Goal: Task Accomplishment & Management: Manage account settings

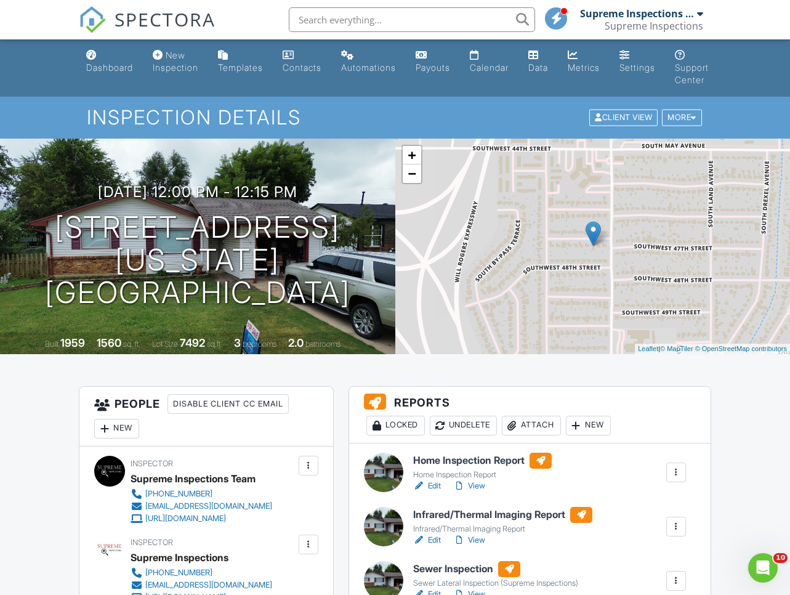
click at [99, 18] on img at bounding box center [92, 19] width 27 height 27
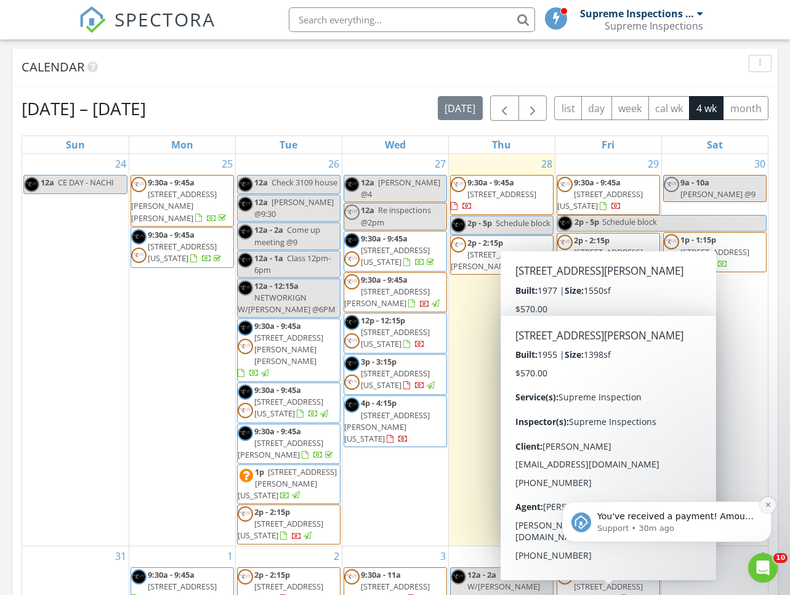
click at [769, 508] on icon "Dismiss notification" at bounding box center [768, 504] width 7 height 7
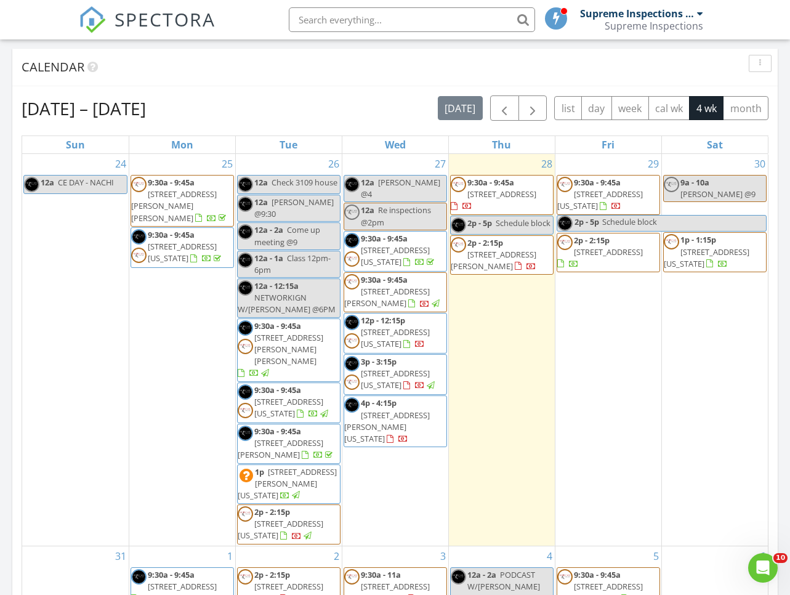
click at [376, 97] on div "Aug 24 – Sep 20, 2025 today list day week cal wk 4 wk month" at bounding box center [395, 107] width 747 height 25
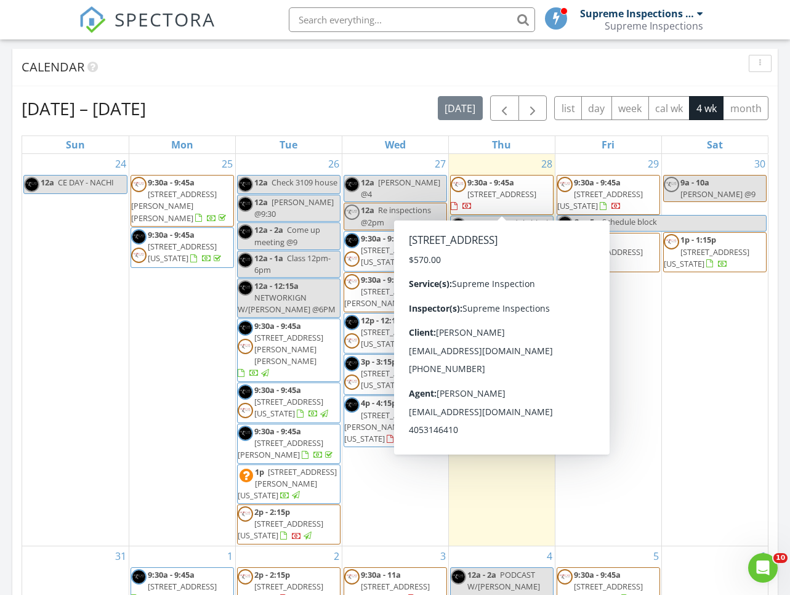
click at [394, 121] on div "Aug 24 – Sep 20, 2025 today list day week cal wk 4 wk month Sun Mon Tue Wed Thu…" at bounding box center [395, 365] width 747 height 541
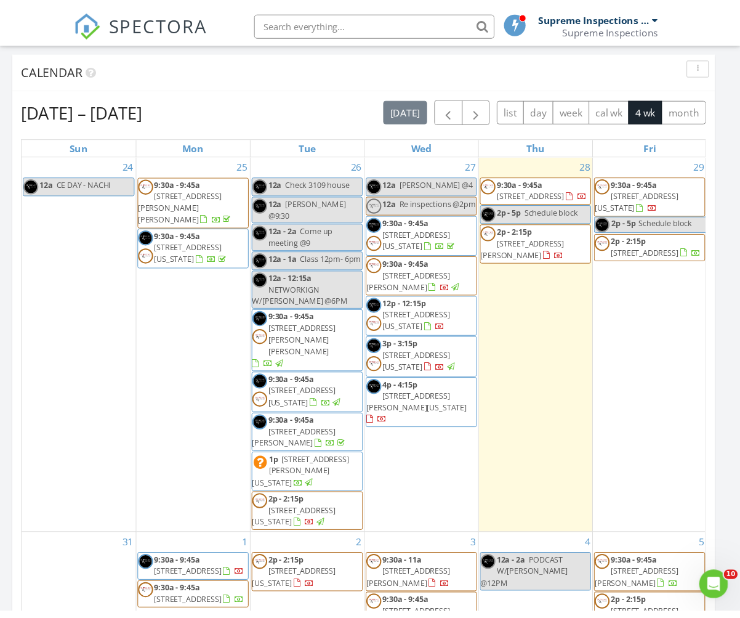
scroll to position [6, 7]
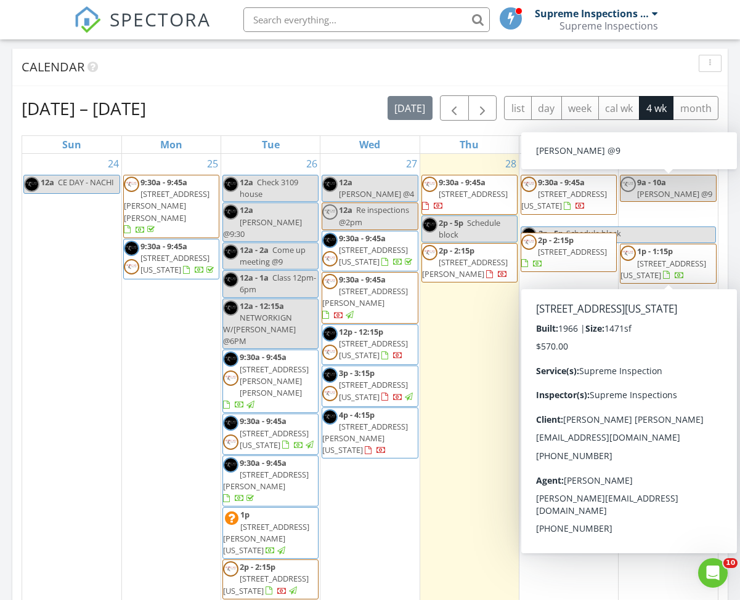
click at [310, 100] on div "Aug 24 – Sep 20, 2025 today list day week cal wk 4 wk month" at bounding box center [370, 107] width 697 height 25
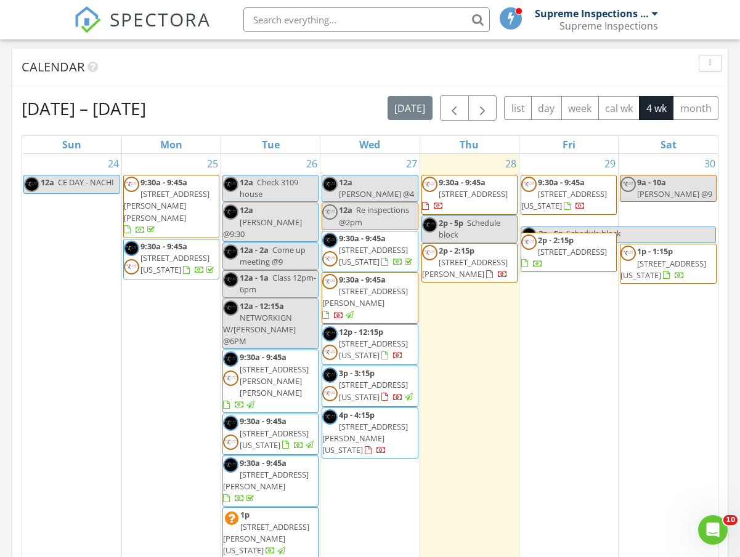
click at [337, 102] on div "Aug 24 – Sep 20, 2025 today list day week cal wk 4 wk month" at bounding box center [370, 107] width 697 height 25
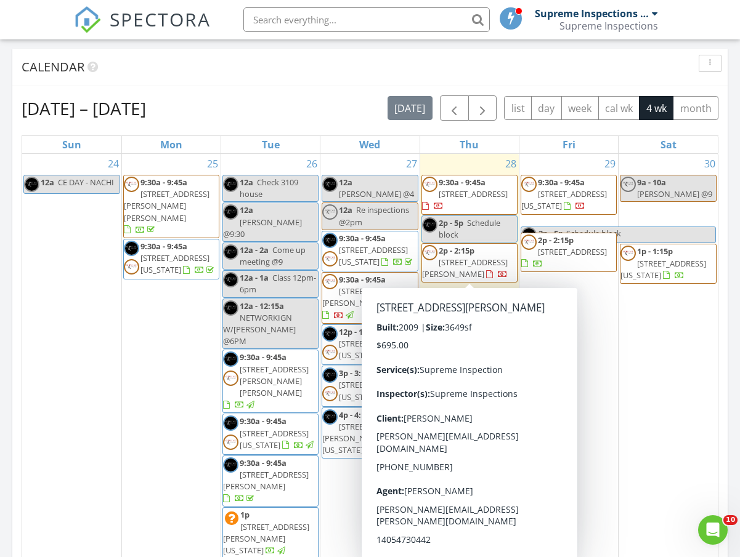
click at [477, 260] on span "17108 Rainwater Trail, Edmond 73012" at bounding box center [465, 268] width 86 height 23
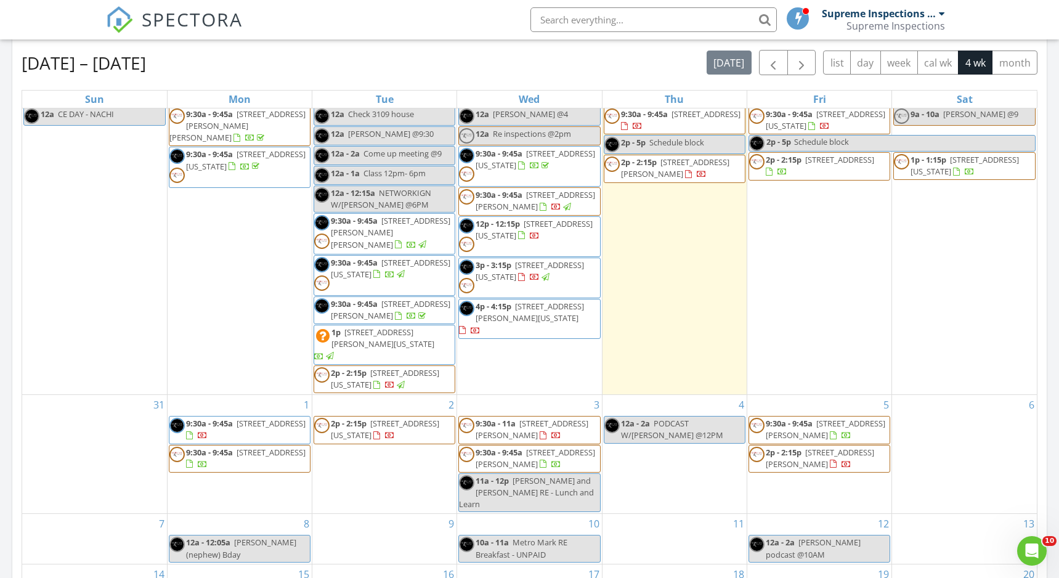
scroll to position [22, 0]
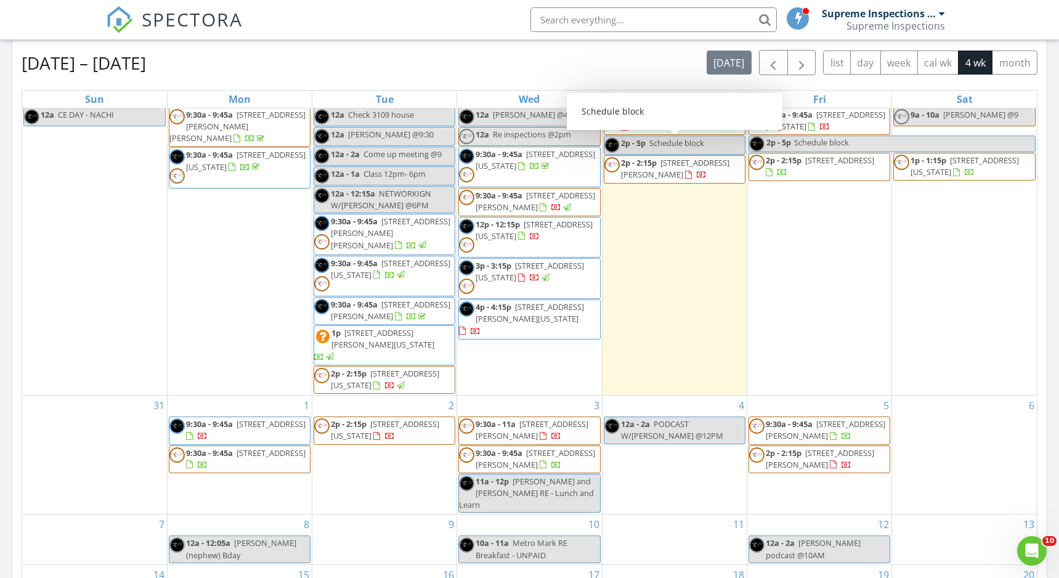
click at [645, 76] on div "Aug 24 – Sep 20, 2025 today list day week cal wk 4 wk month Sun Mon Tue Wed Thu…" at bounding box center [530, 320] width 1016 height 541
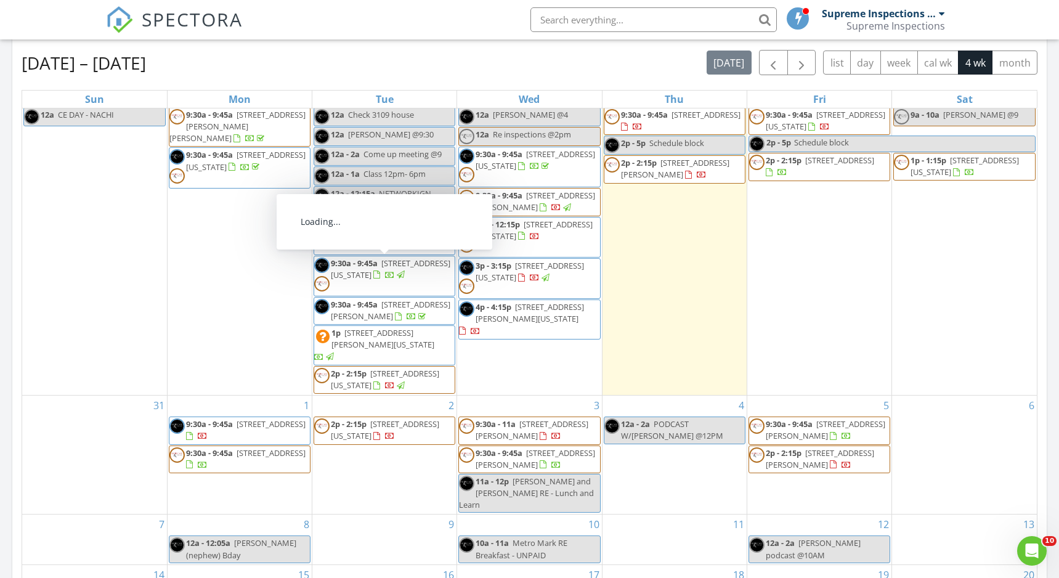
click at [437, 62] on div "Aug 24 – Sep 20, 2025 today list day week cal wk 4 wk month" at bounding box center [530, 62] width 1016 height 25
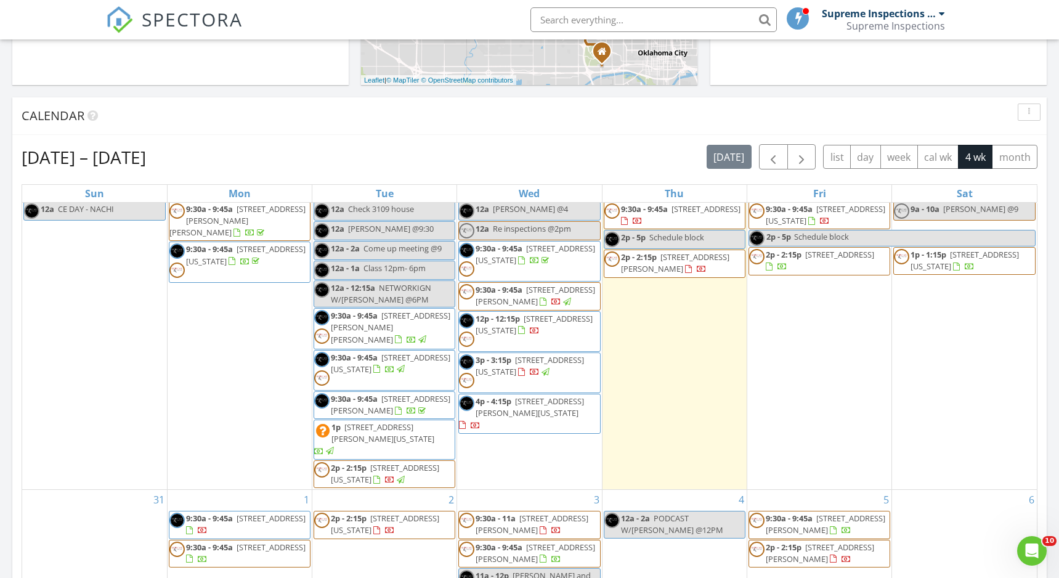
click at [790, 410] on div "30 9a - 10a Héctor Galván @9 1p - 1:15p 1616 SW 80th St, Oklahoma City 73159" at bounding box center [964, 334] width 145 height 309
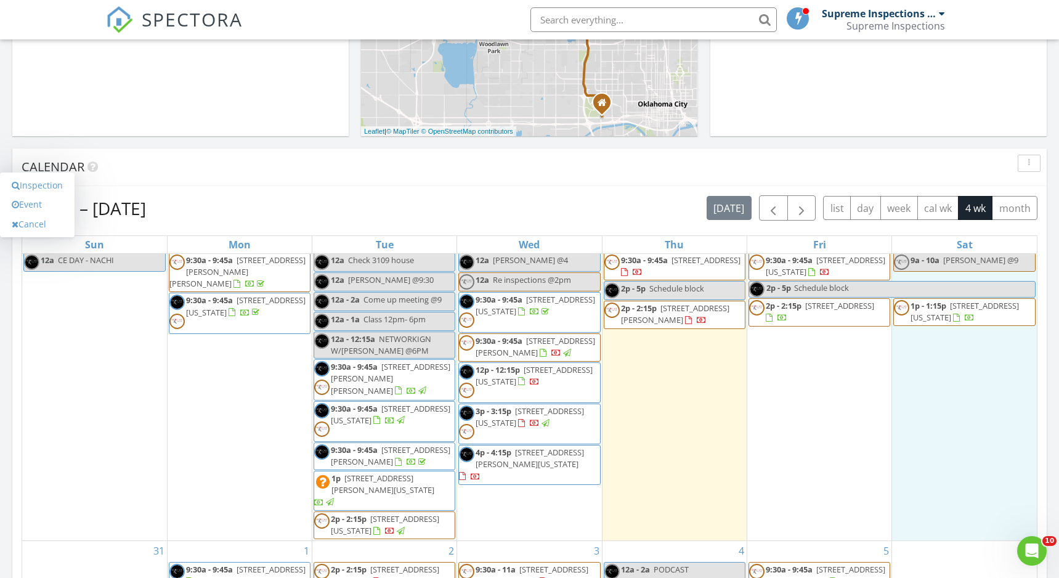
scroll to position [386, 0]
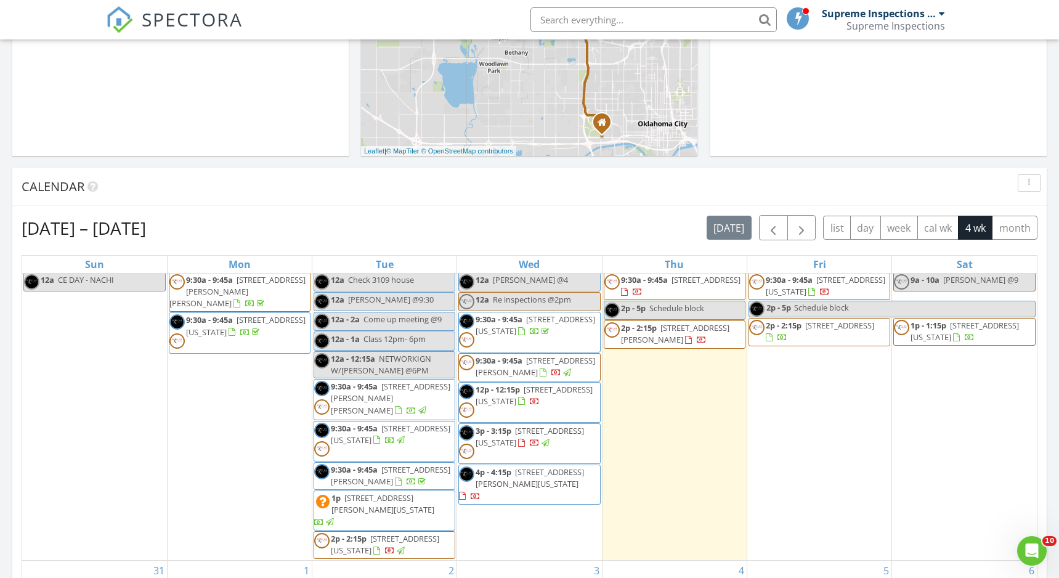
scroll to position [4, 0]
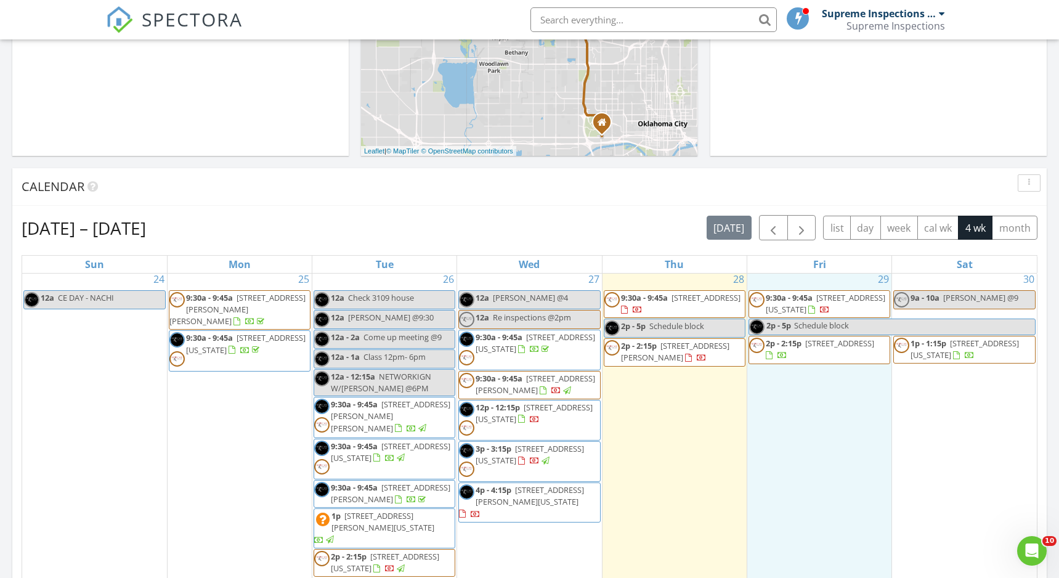
click at [790, 403] on div "29 9:30a - 9:45a 3232 SW 46th St, Oklahoma City 73119 2p - 5p Schedule block 2p…" at bounding box center [819, 423] width 144 height 309
click at [790, 374] on link "Event" at bounding box center [817, 372] width 63 height 20
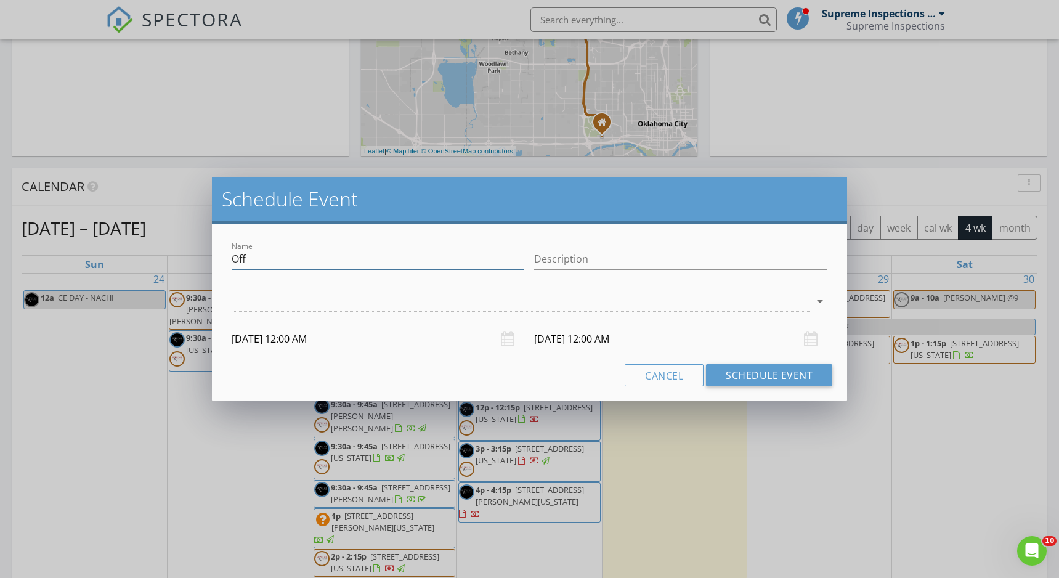
click at [387, 252] on input "Off" at bounding box center [378, 259] width 293 height 20
type input "Inspectify x2 @9am and 10:30"
click at [363, 305] on div at bounding box center [521, 301] width 578 height 20
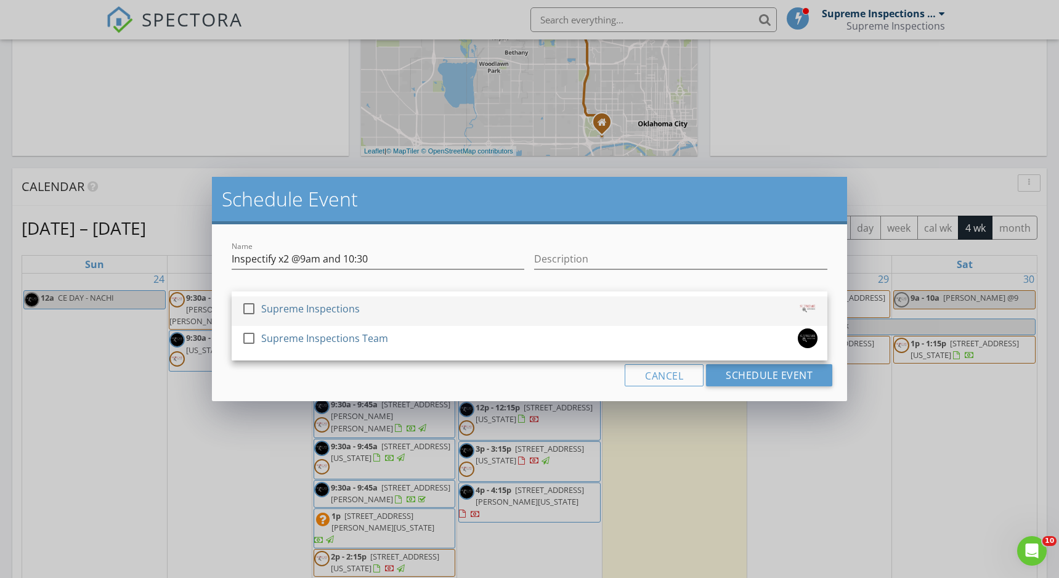
click at [317, 313] on div "Supreme Inspections" at bounding box center [310, 309] width 99 height 20
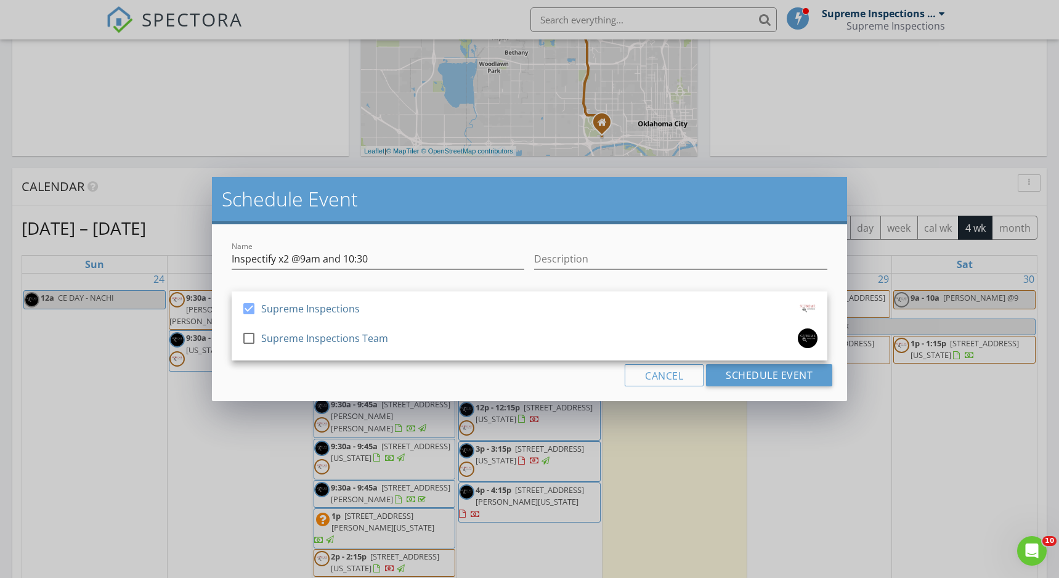
click at [302, 365] on div "Cancel Schedule Event" at bounding box center [529, 375] width 605 height 22
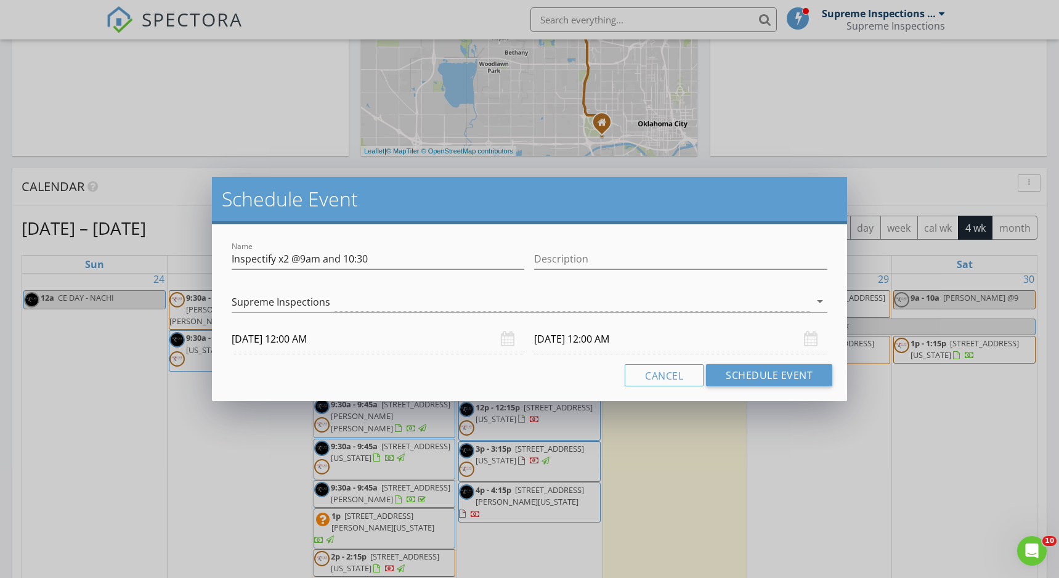
click at [326, 309] on div "Supreme Inspections" at bounding box center [521, 301] width 578 height 20
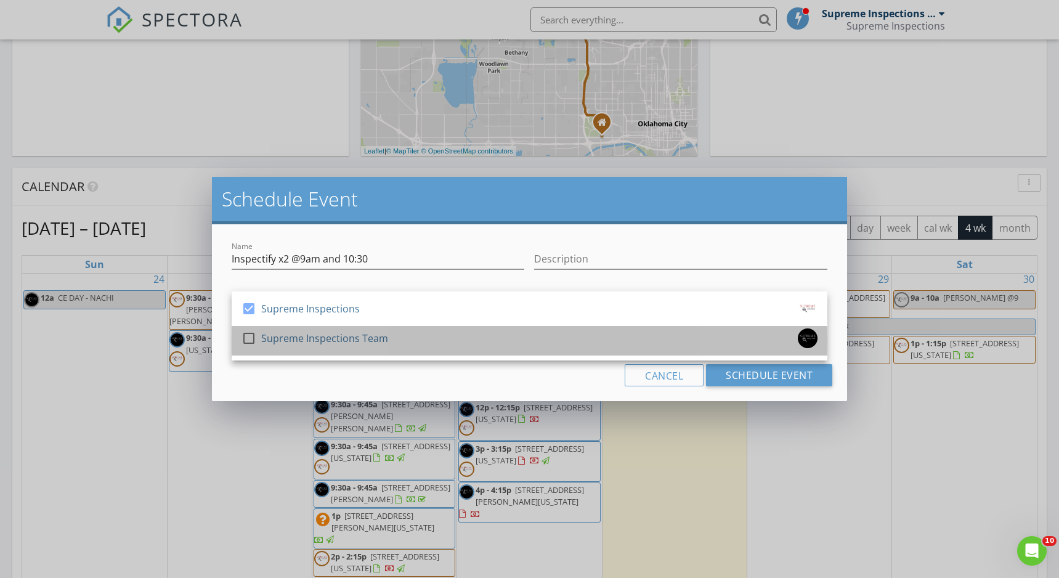
click at [314, 337] on div "Supreme Inspections Team" at bounding box center [324, 338] width 127 height 20
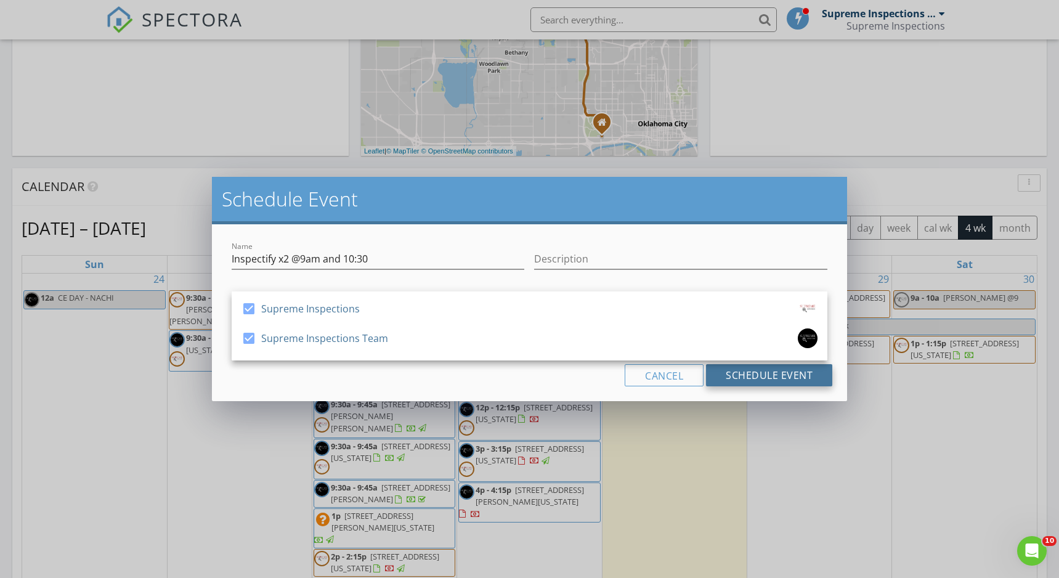
click at [762, 382] on button "Schedule Event" at bounding box center [769, 375] width 126 height 22
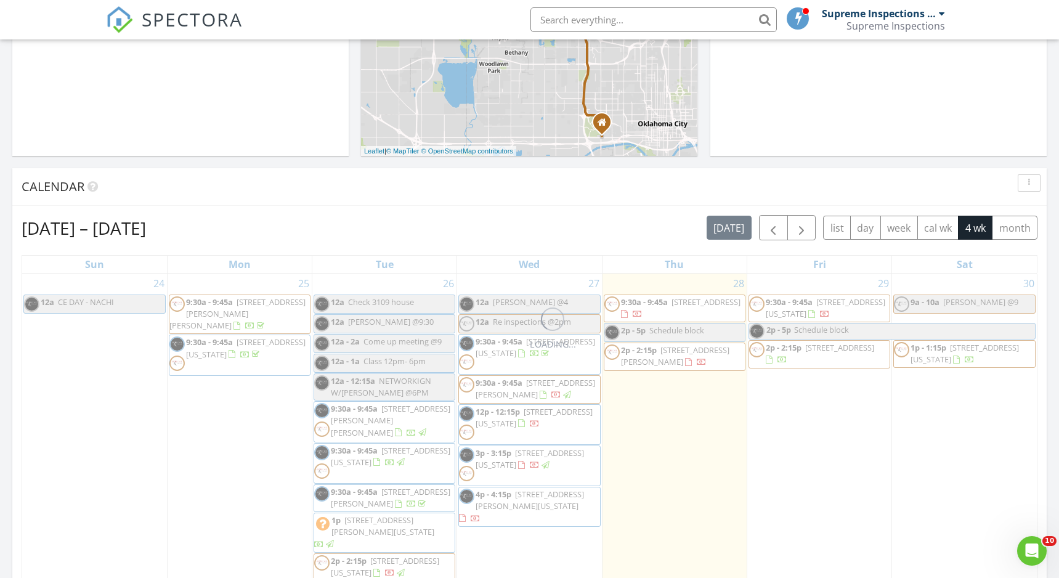
scroll to position [565, 0]
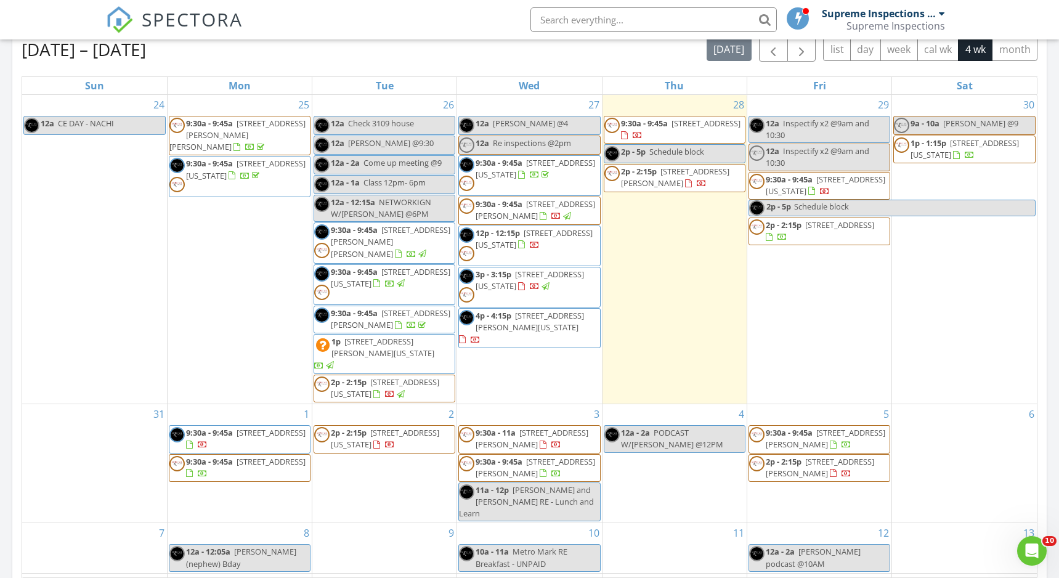
click at [790, 156] on span "Inspectify x2 @9am and 10:30" at bounding box center [817, 156] width 103 height 23
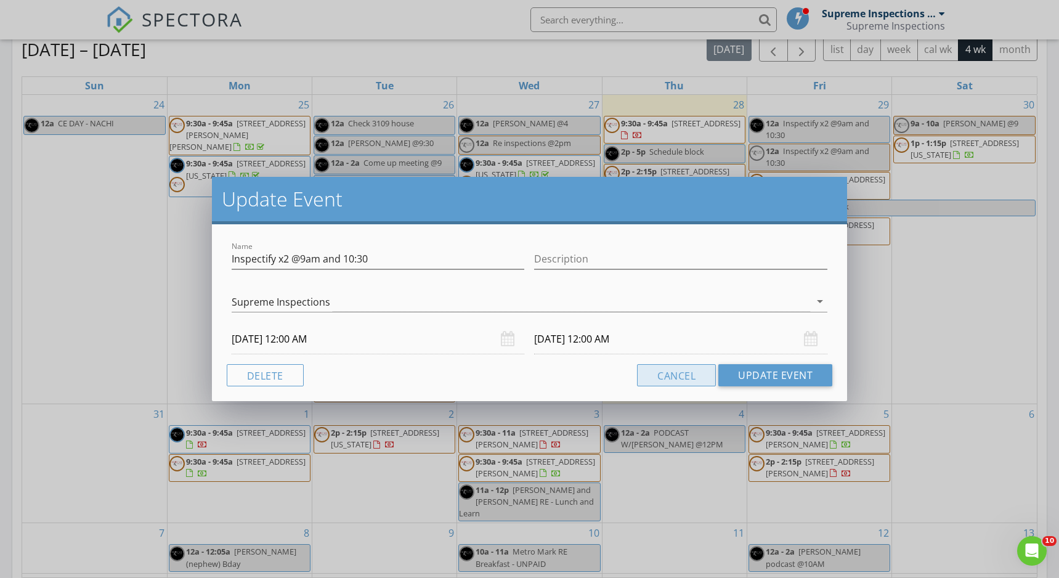
click at [690, 375] on button "Cancel" at bounding box center [676, 375] width 79 height 22
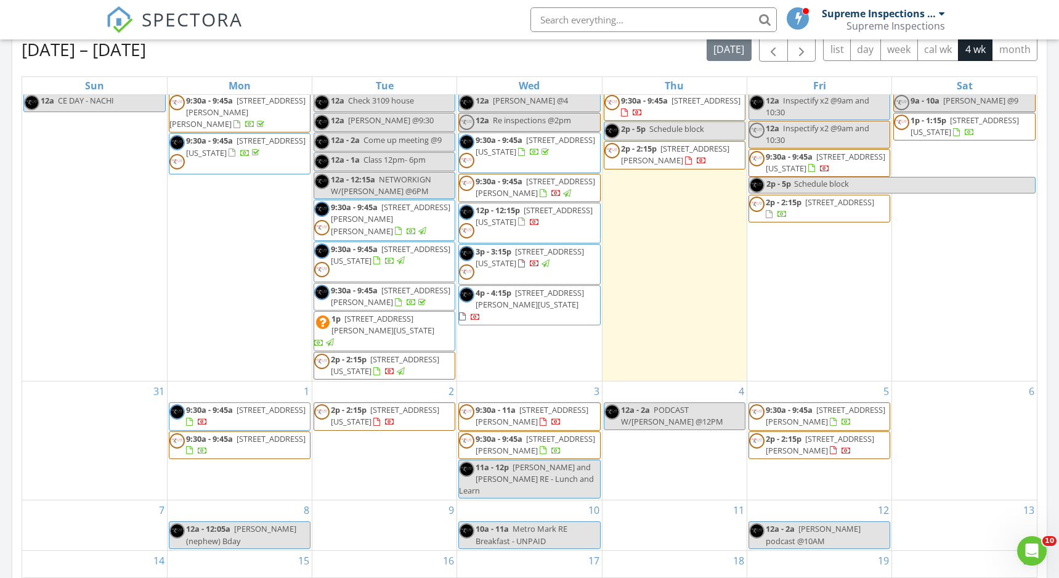
scroll to position [22, 0]
click at [673, 59] on div "Aug 24 – Sep 20, 2025 today list day week cal wk 4 wk month" at bounding box center [530, 48] width 1016 height 25
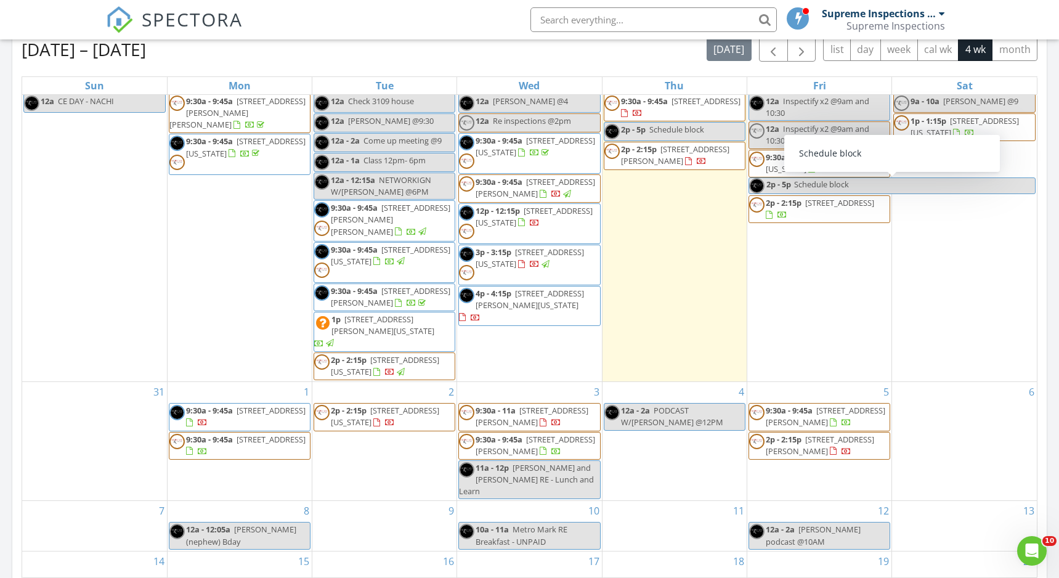
click at [681, 55] on div "Aug 24 – Sep 20, 2025 today list day week cal wk 4 wk month" at bounding box center [530, 48] width 1016 height 25
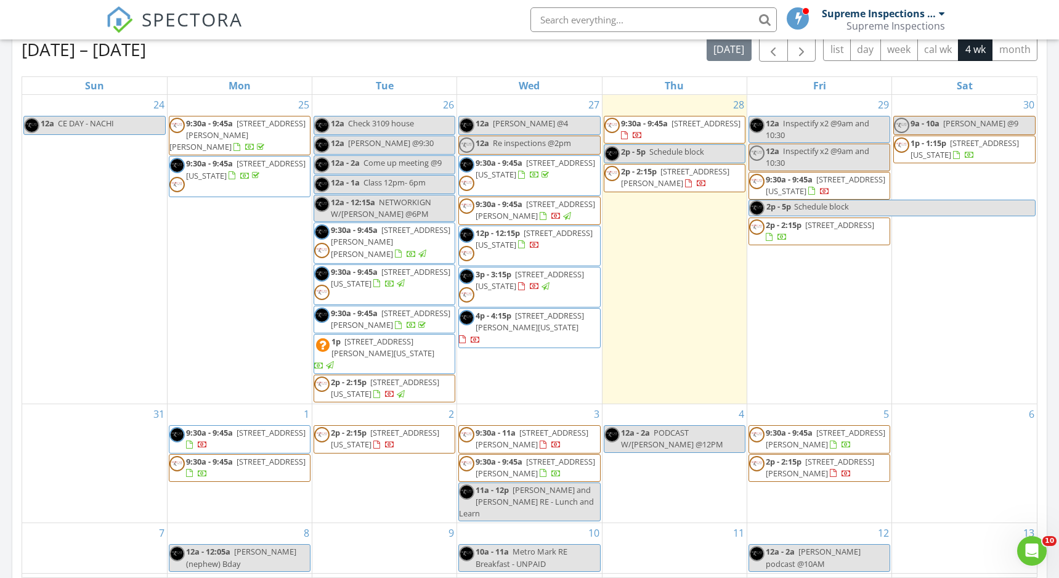
scroll to position [0, 0]
click at [660, 62] on div "Aug 24 – Sep 20, 2025 today list day week cal wk 4 wk month Sun Mon Tue Wed Thu…" at bounding box center [530, 306] width 1016 height 541
click at [790, 158] on div "12a Inspectify x2 @9am and 10:30" at bounding box center [819, 156] width 140 height 23
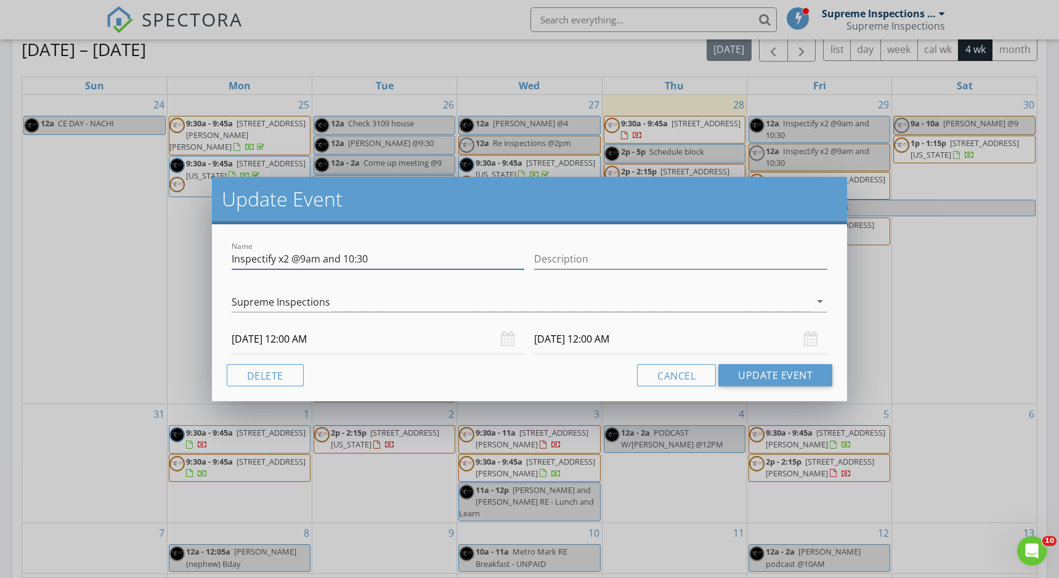
click at [354, 261] on input "Inspectify x2 @9am and 10:30" at bounding box center [378, 259] width 293 height 20
type input "Inspectify x2 @9am and 12:30"
click at [783, 375] on button "Update Event" at bounding box center [775, 375] width 114 height 22
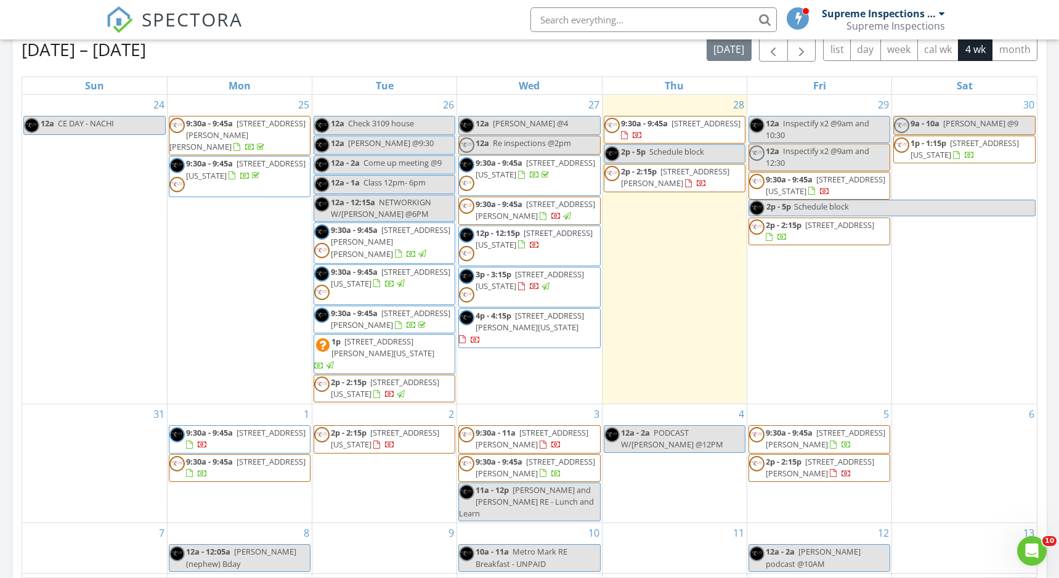
click at [790, 132] on div "12a Inspectify x2 @9am and 10:30" at bounding box center [819, 129] width 140 height 23
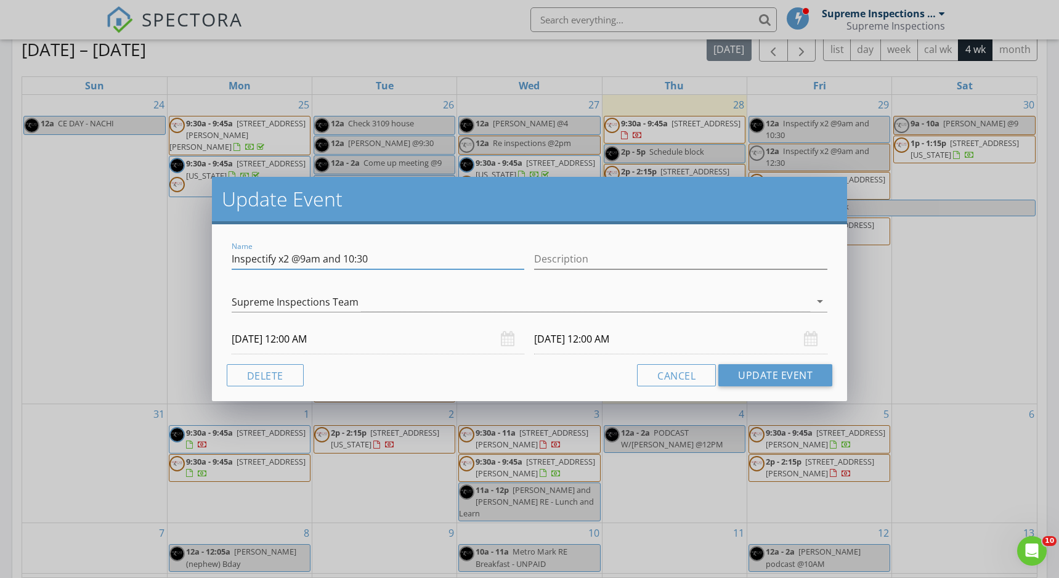
click at [354, 260] on input "Inspectify x2 @9am and 10:30" at bounding box center [378, 259] width 293 height 20
type input "Inspectify x2 @9am and 12:30"
click at [790, 376] on button "Update Event" at bounding box center [775, 375] width 114 height 22
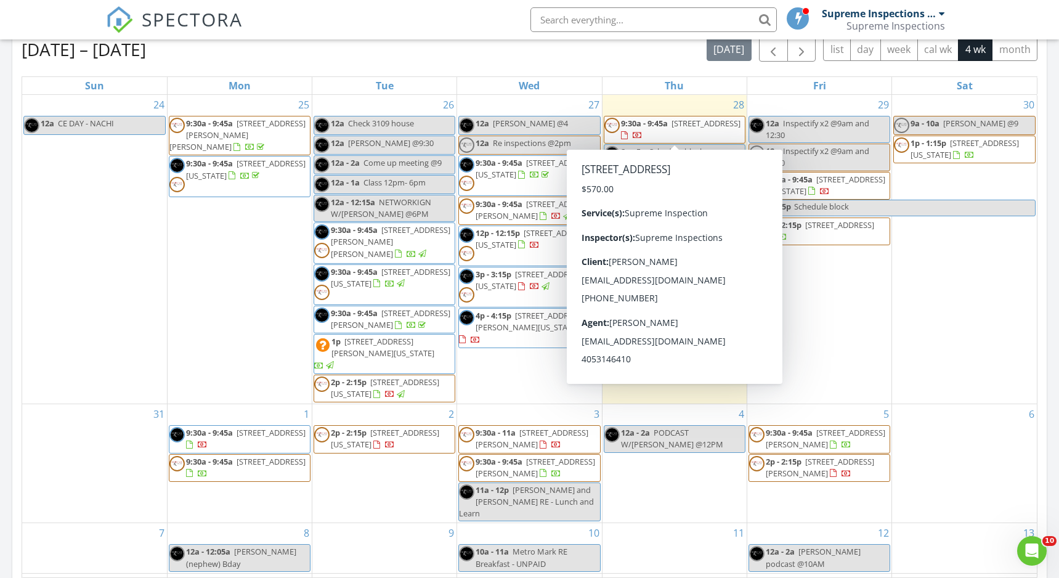
click at [520, 58] on div "Aug 24 – Sep 20, 2025 today list day week cal wk 4 wk month" at bounding box center [530, 48] width 1016 height 25
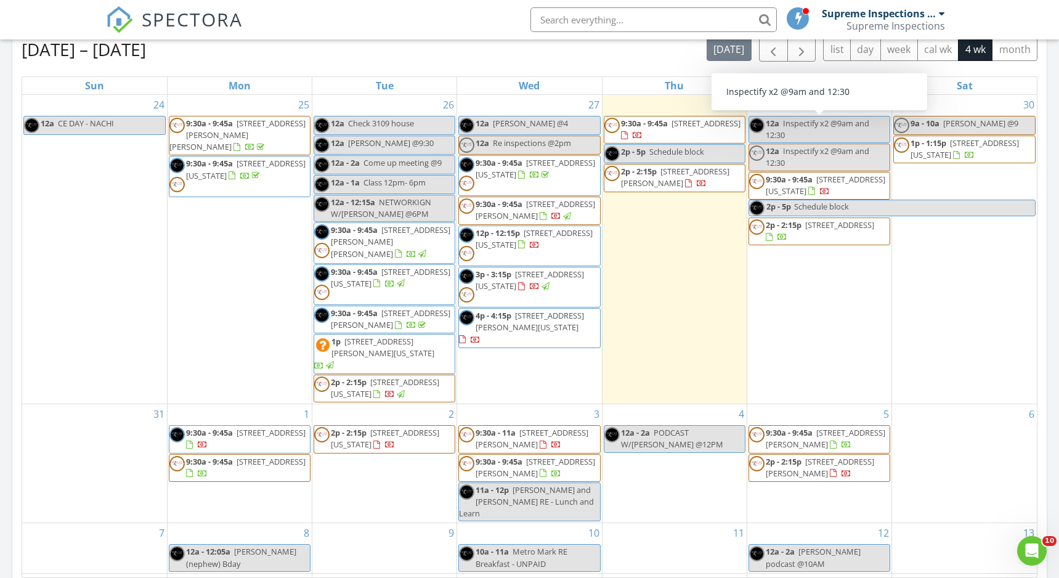
click at [790, 135] on div "12a Inspectify x2 @9am and 12:30" at bounding box center [819, 129] width 140 height 23
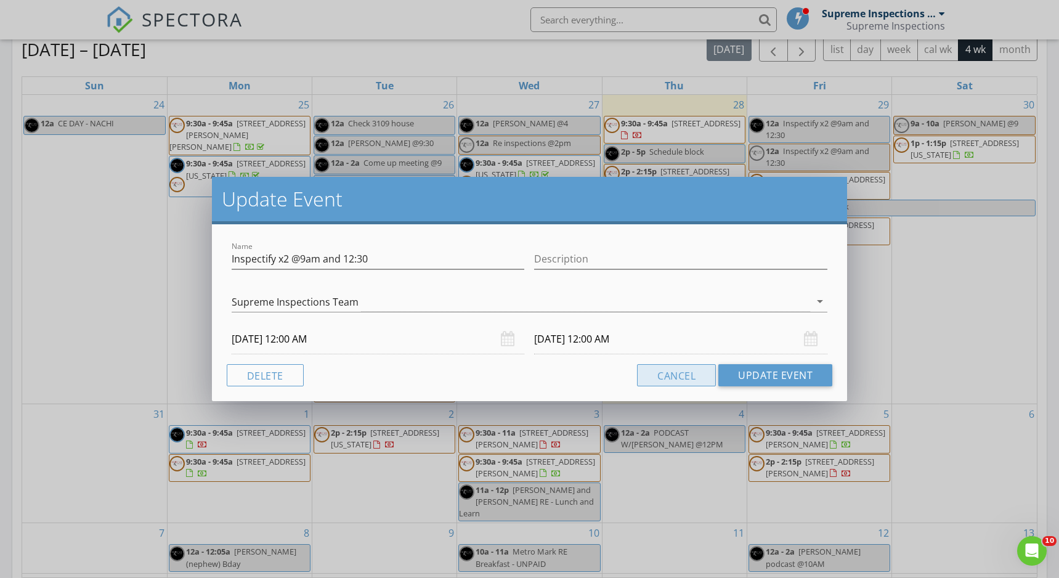
click at [697, 367] on button "Cancel" at bounding box center [676, 375] width 79 height 22
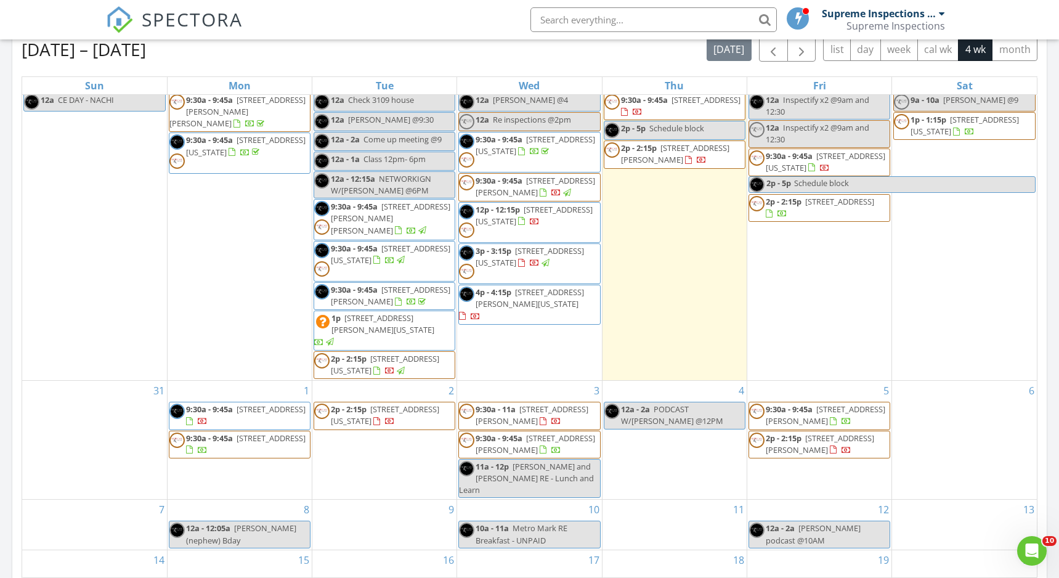
scroll to position [22, 0]
click at [234, 410] on link "9:30a - 9:45a 1021 Sennybridge Dr, Yukon 73099" at bounding box center [245, 416] width 119 height 23
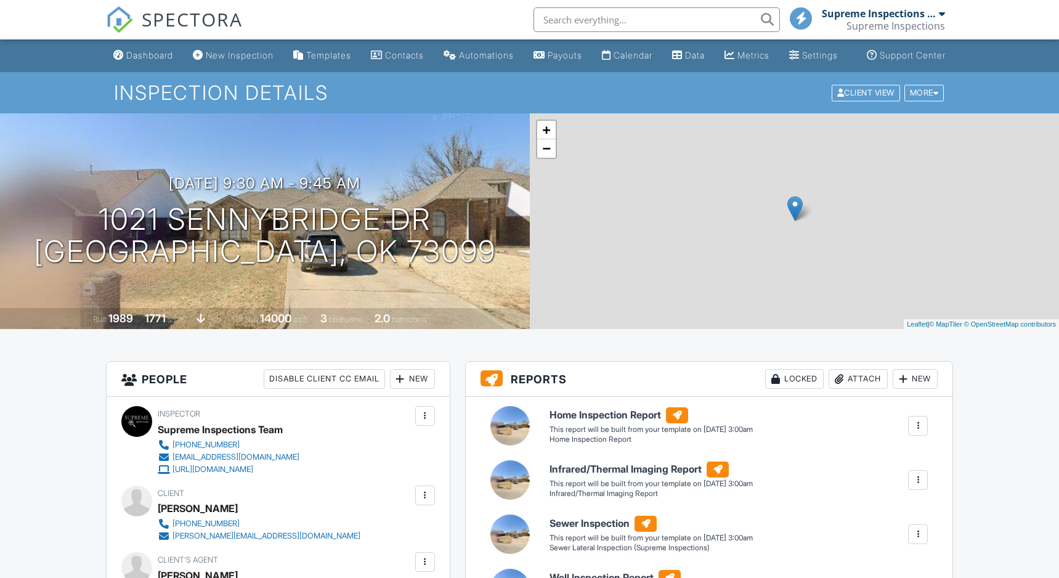
scroll to position [31, 0]
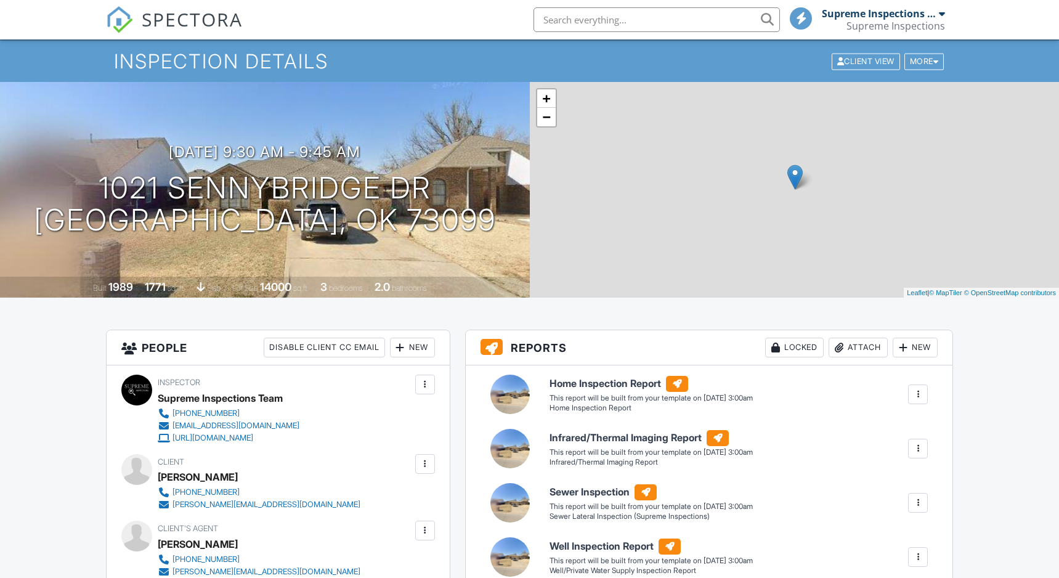
click at [427, 390] on div at bounding box center [425, 384] width 12 height 12
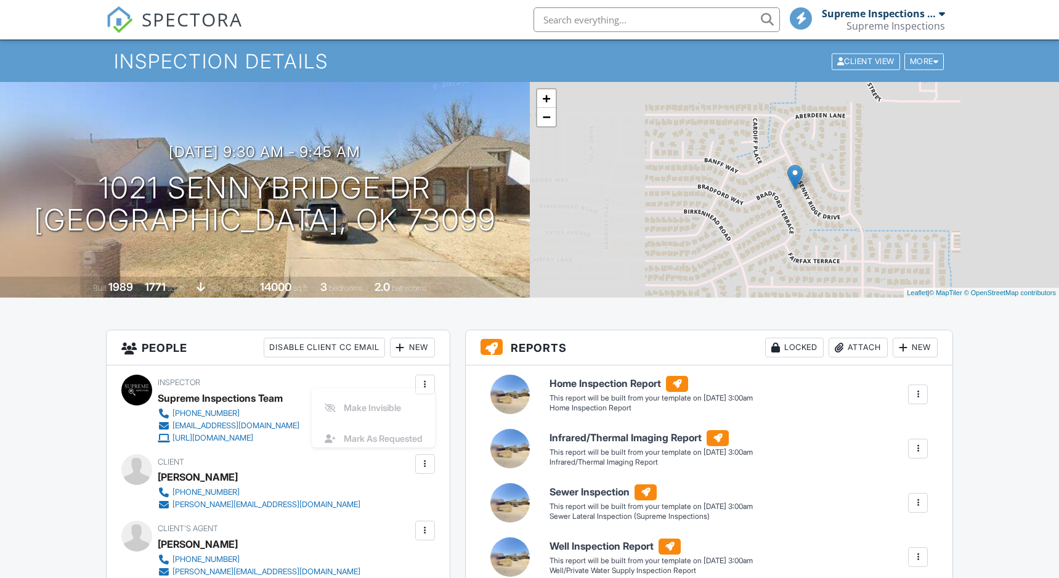
scroll to position [0, 0]
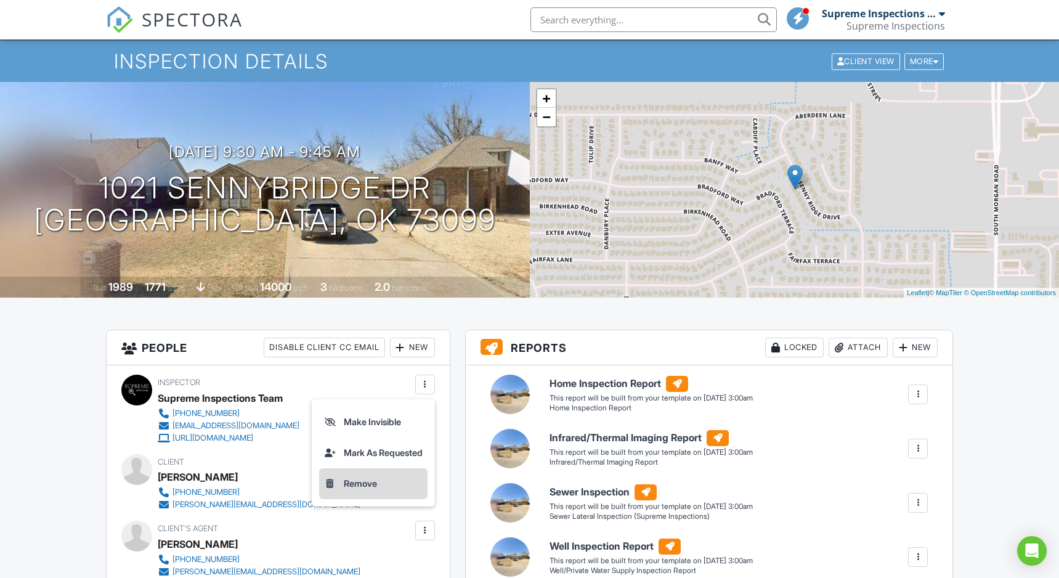
click at [365, 498] on li "Remove" at bounding box center [373, 483] width 108 height 31
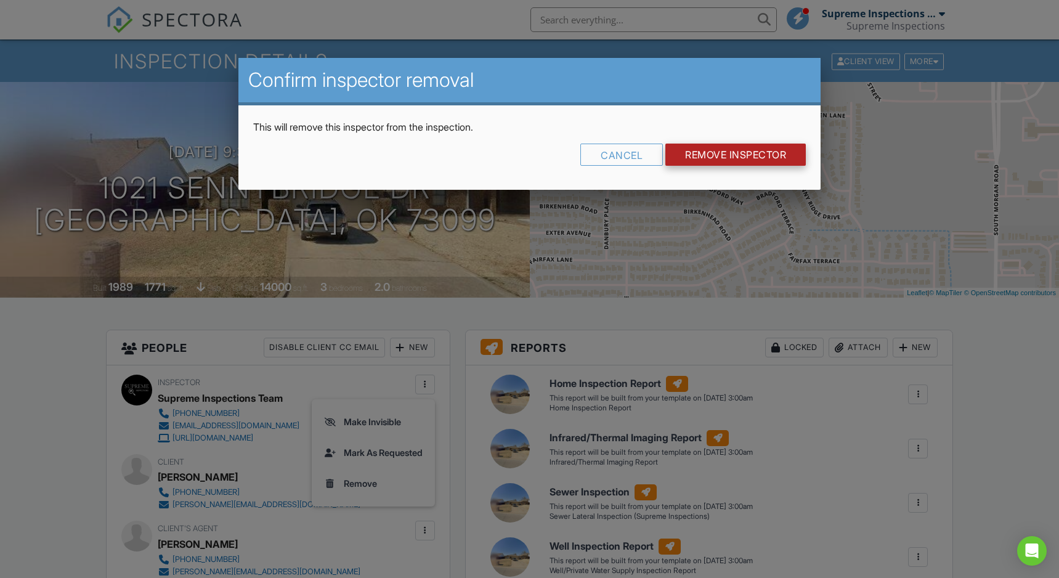
click at [761, 156] on input "Remove Inspector" at bounding box center [735, 154] width 140 height 22
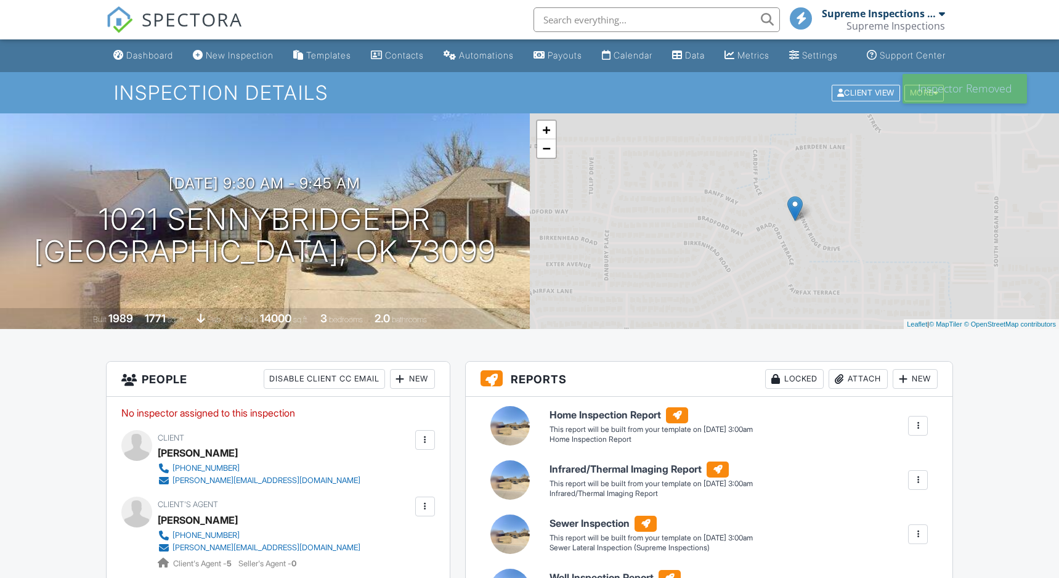
click at [123, 25] on img at bounding box center [119, 19] width 27 height 27
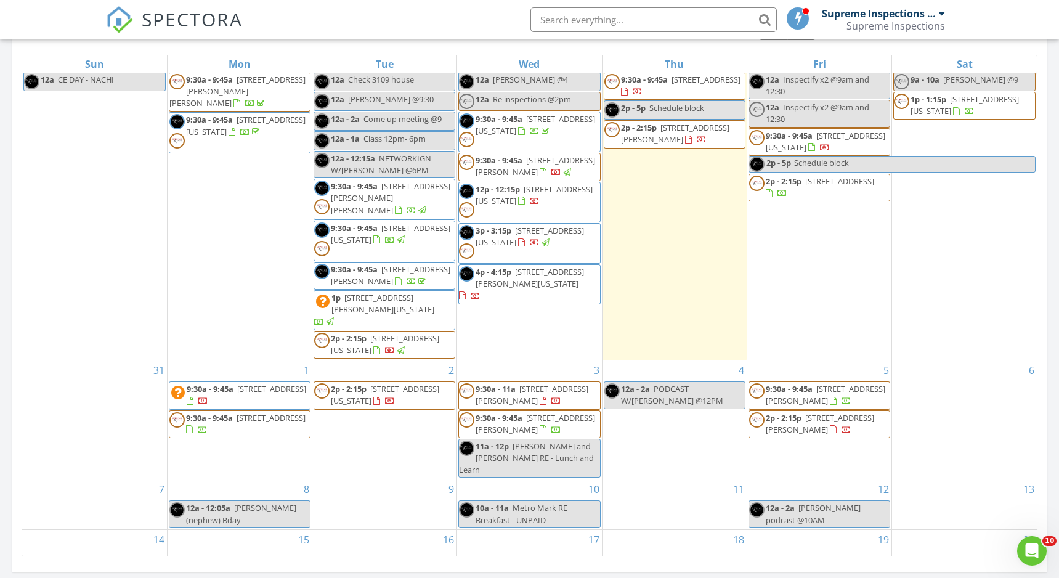
scroll to position [690, 0]
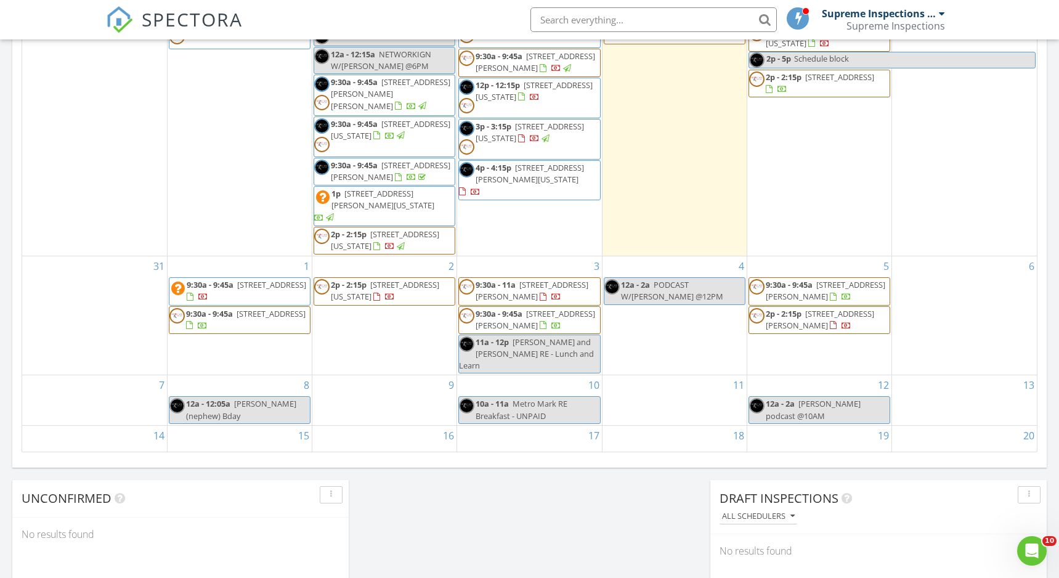
click at [223, 352] on div "1 9:30a - 9:45a 1021 Sennybridge Dr, Yukon 73099 9:30a - 9:45a 5613 NW 59th St,…" at bounding box center [240, 315] width 144 height 118
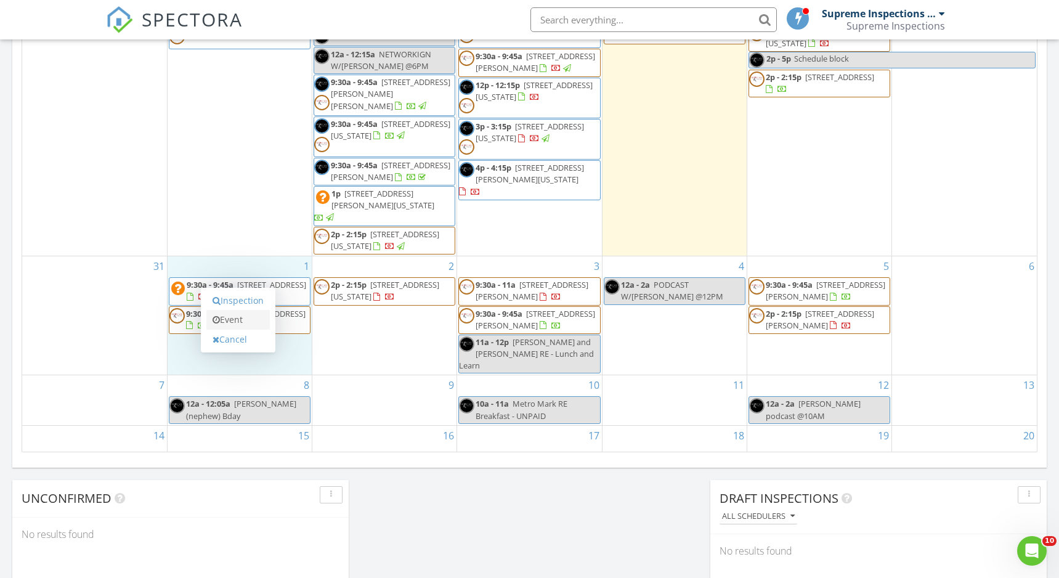
click at [241, 318] on link "Event" at bounding box center [237, 320] width 63 height 20
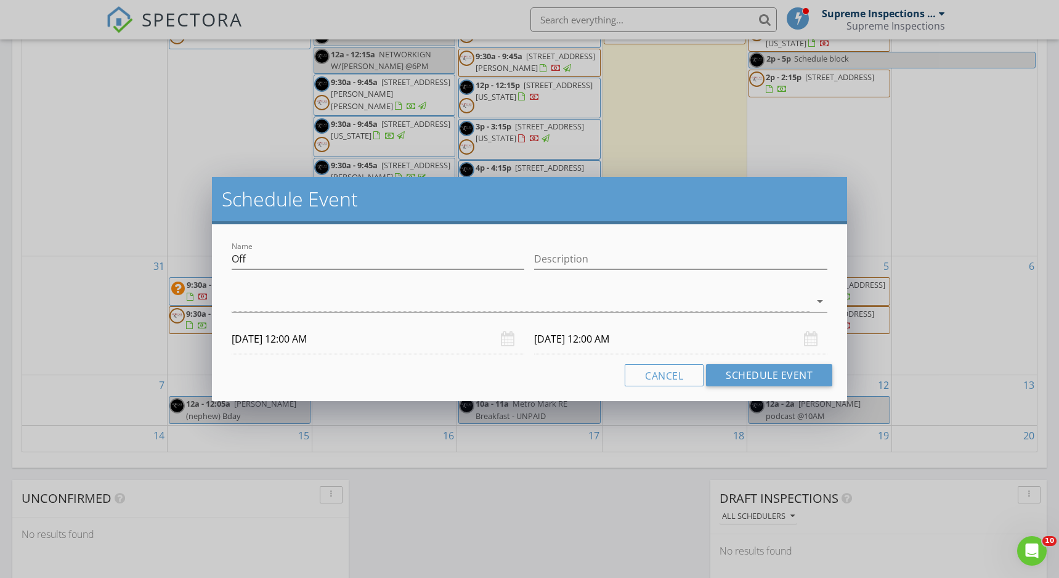
click at [336, 299] on div at bounding box center [521, 301] width 578 height 20
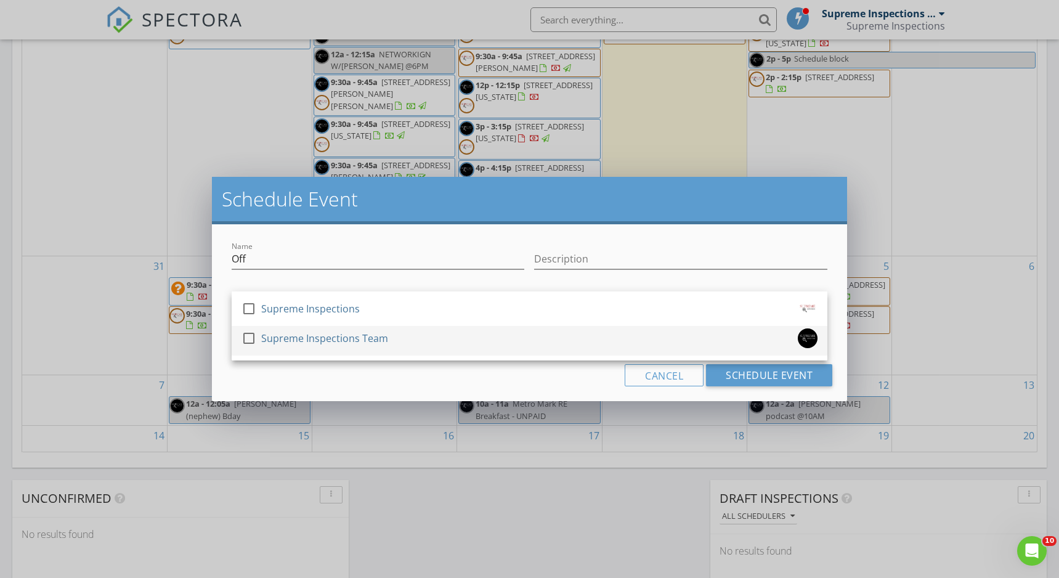
click at [304, 342] on div "Supreme Inspections Team" at bounding box center [324, 338] width 127 height 20
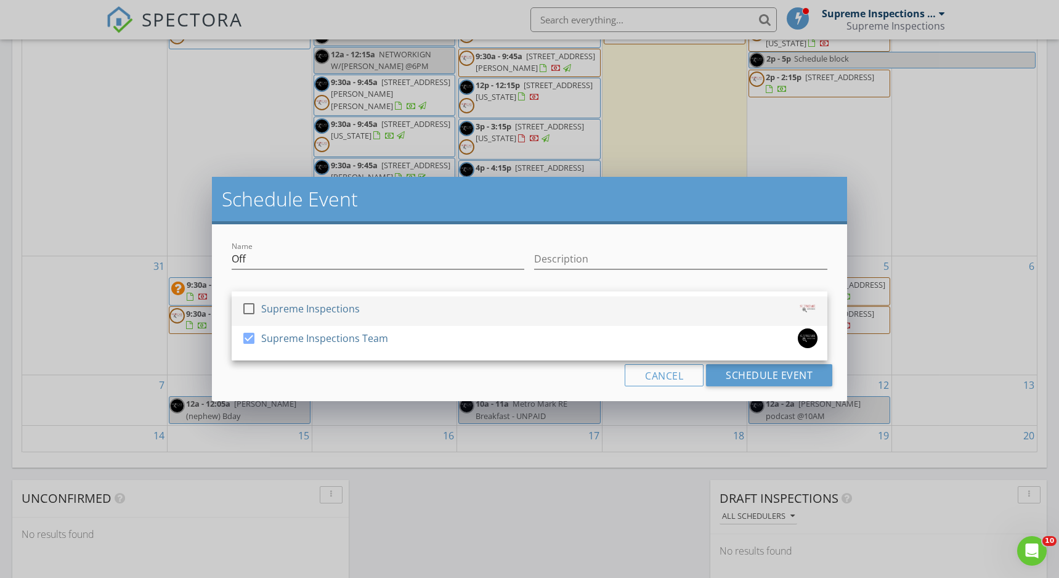
click at [299, 315] on div "Supreme Inspections" at bounding box center [310, 309] width 99 height 20
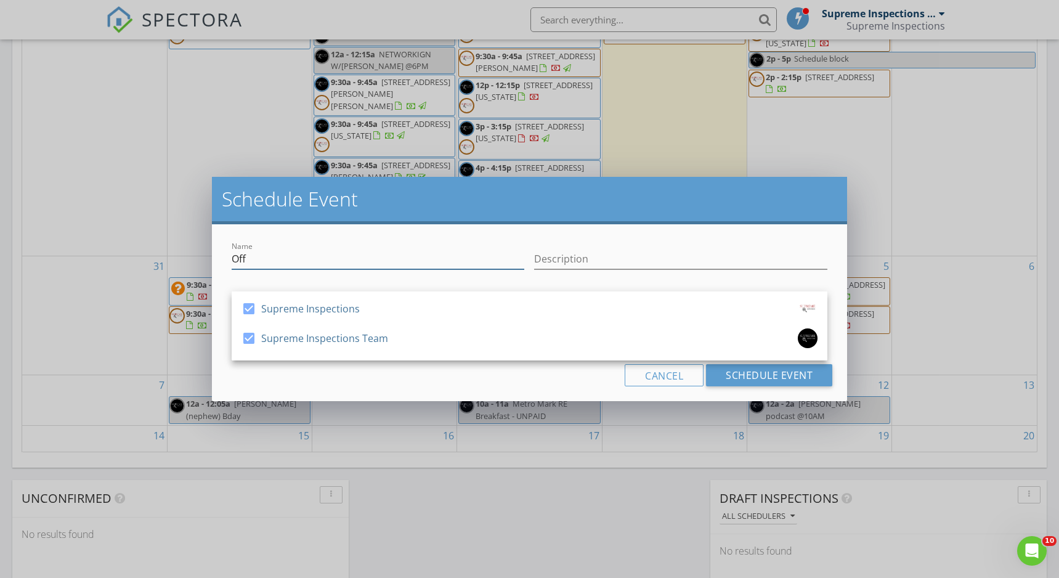
click at [261, 266] on input "Off" at bounding box center [378, 259] width 293 height 20
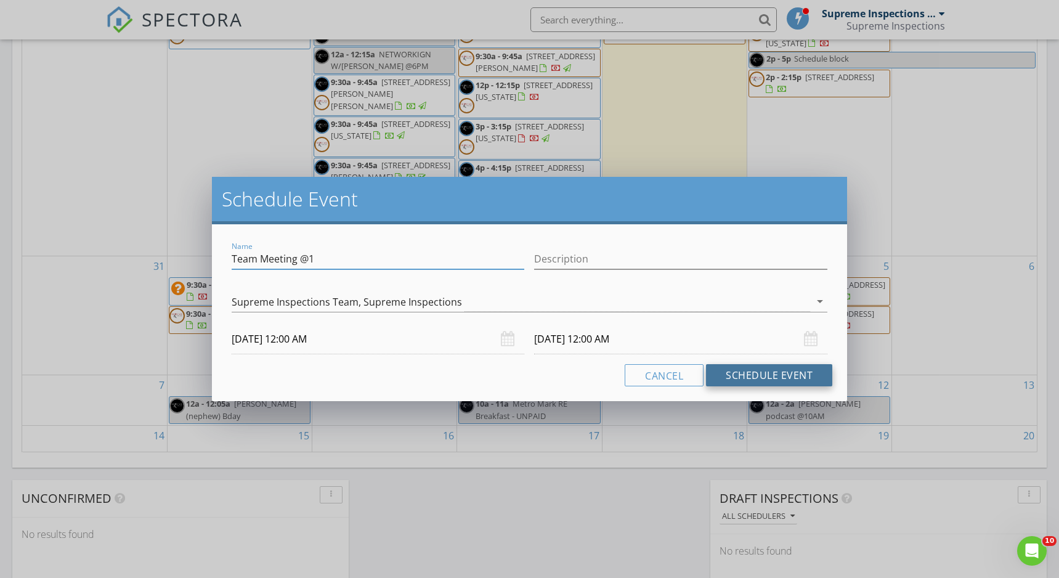
type input "Team Meeting @1"
click at [758, 375] on button "Schedule Event" at bounding box center [769, 375] width 126 height 22
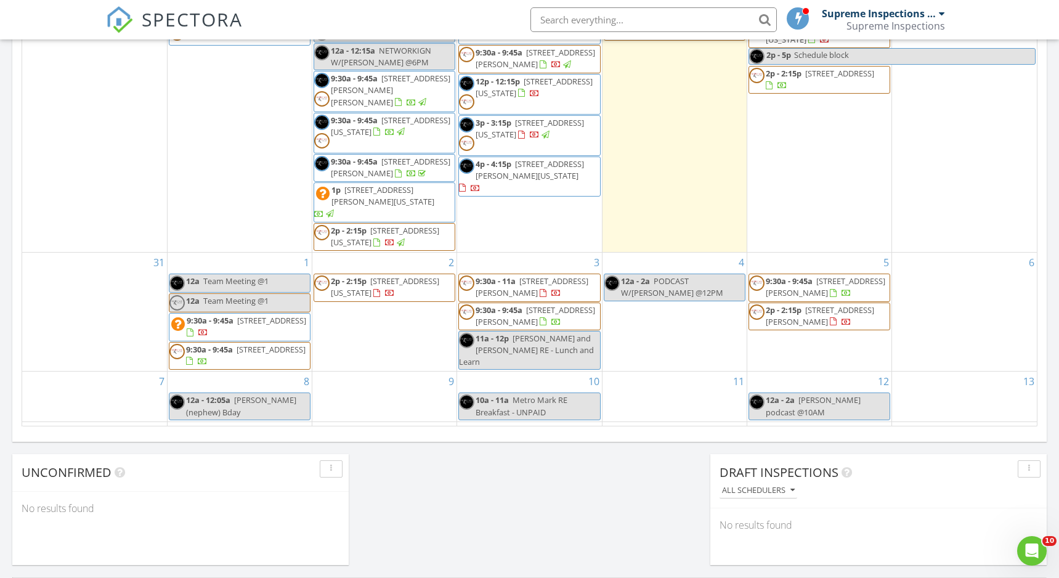
scroll to position [722, 0]
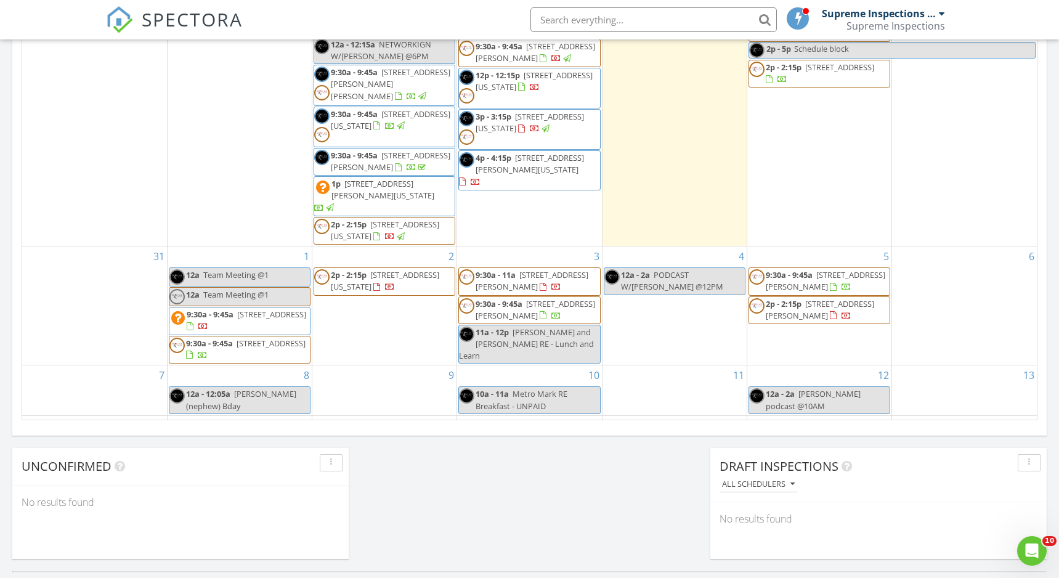
click at [240, 276] on span "Team Meeting @1" at bounding box center [235, 274] width 65 height 11
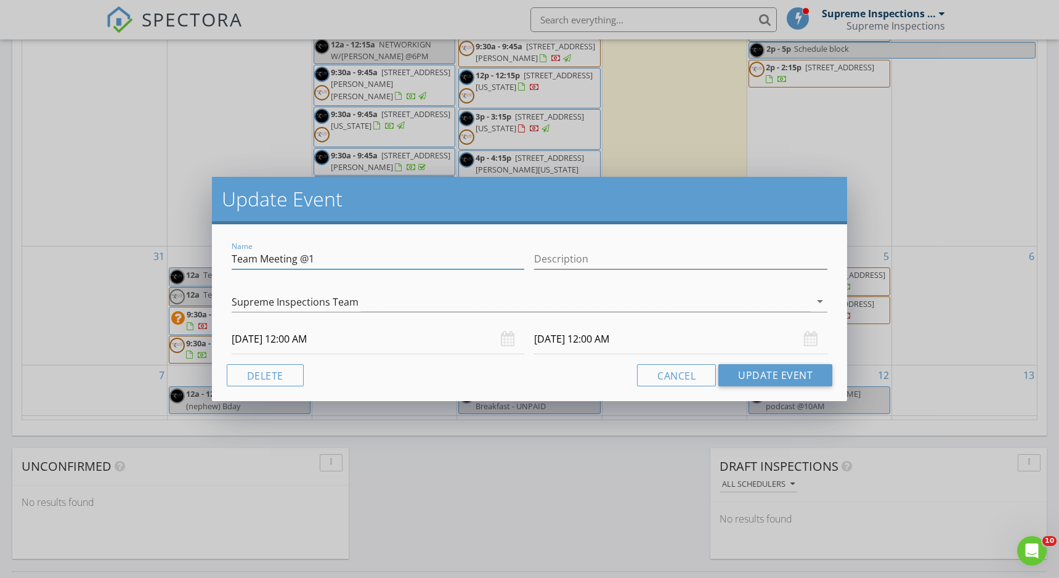
click at [258, 261] on input "Team Meeting @1" at bounding box center [378, 259] width 293 height 20
type input "Team Training/ Meeting @1"
click at [762, 373] on button "Update Event" at bounding box center [775, 375] width 114 height 22
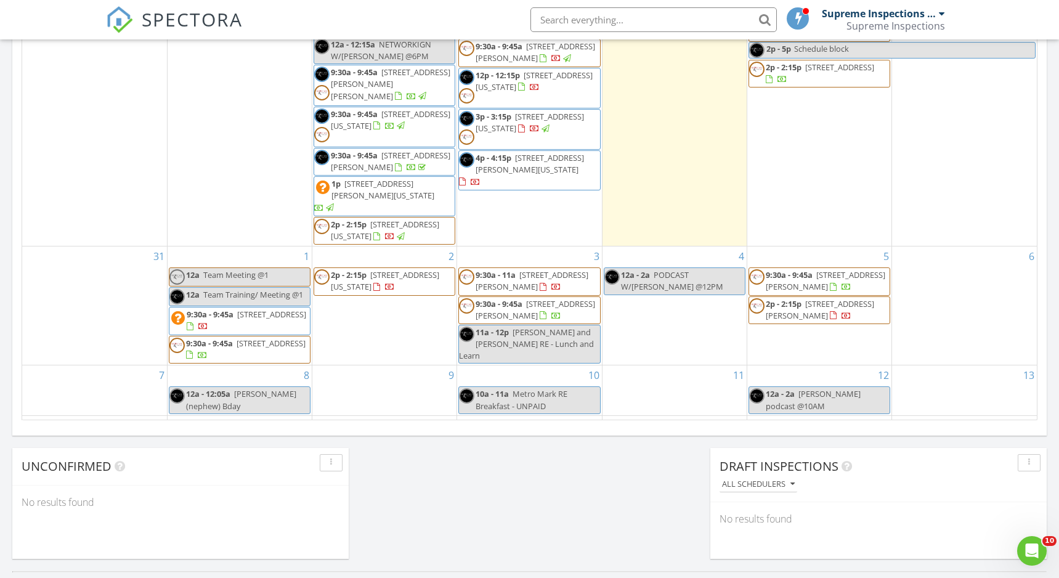
click at [244, 275] on span "Team Meeting @1" at bounding box center [235, 274] width 65 height 11
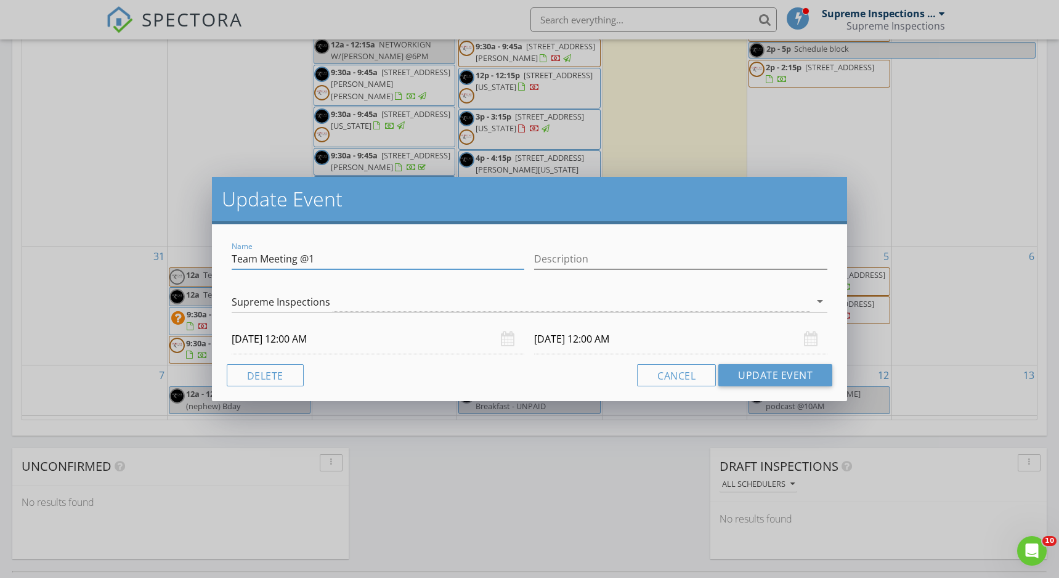
click at [258, 262] on input "Team Meeting @1" at bounding box center [378, 259] width 293 height 20
type input "Team Training/ Meeting @1"
click at [798, 384] on button "Update Event" at bounding box center [775, 375] width 114 height 22
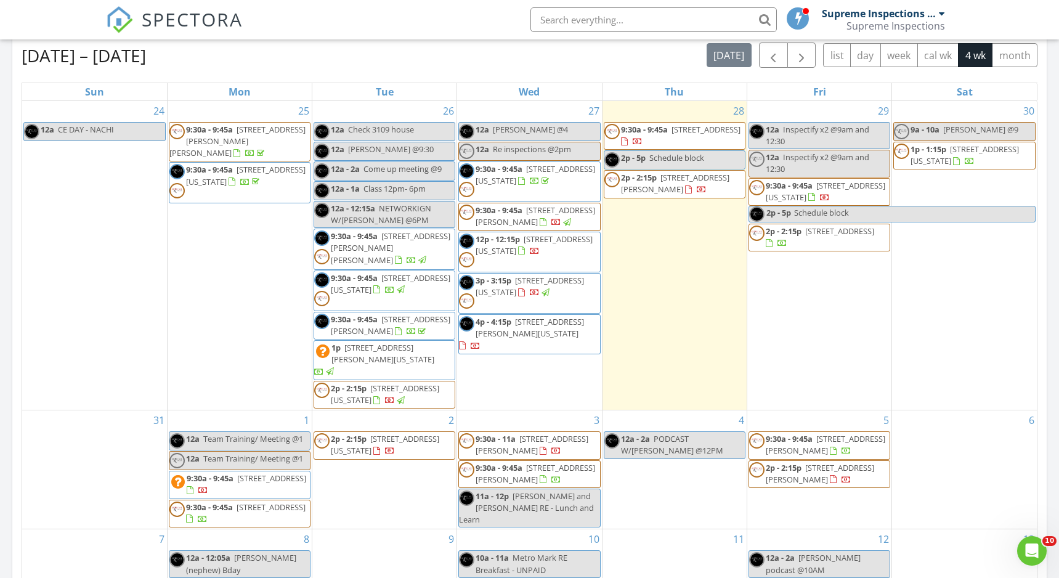
scroll to position [559, 0]
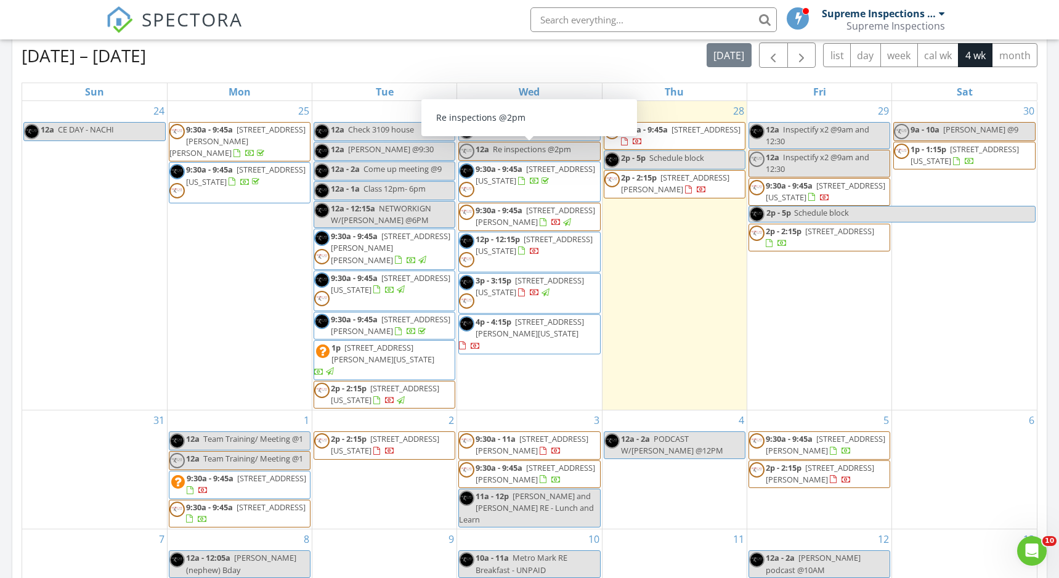
click at [538, 65] on div "Aug 24 – Sep 20, 2025 today list day week cal wk 4 wk month" at bounding box center [530, 54] width 1016 height 25
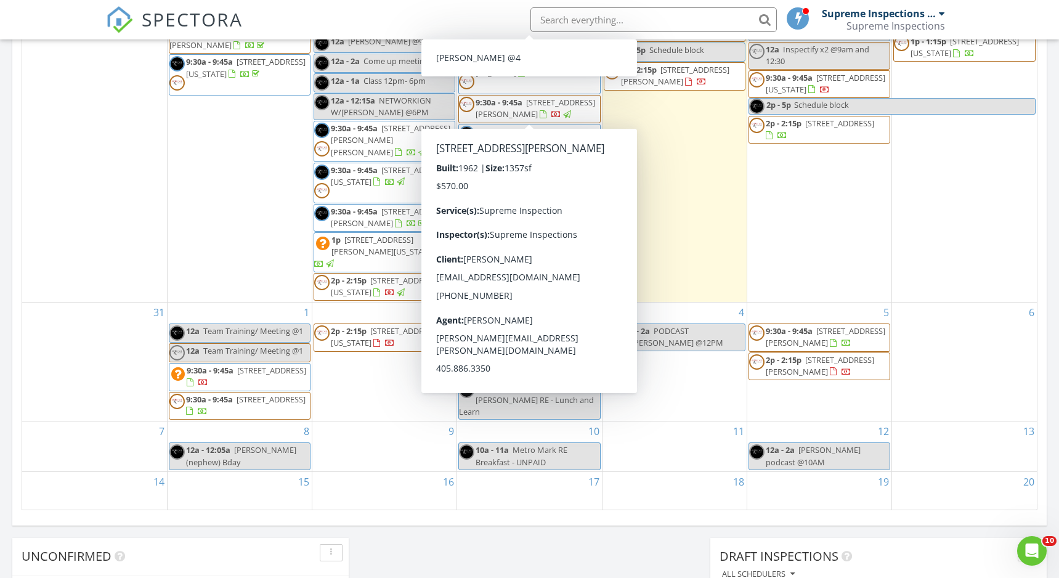
scroll to position [642, 0]
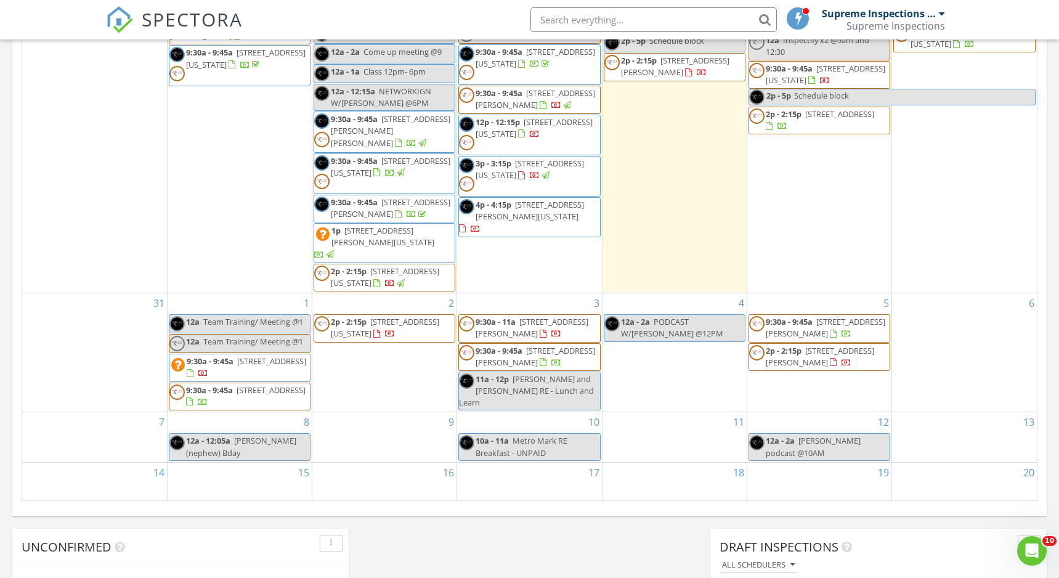
click at [400, 531] on div "Today Supreme Inspections Team 2:00 pm Schedule block Supreme Inspections Team …" at bounding box center [529, 91] width 1059 height 1121
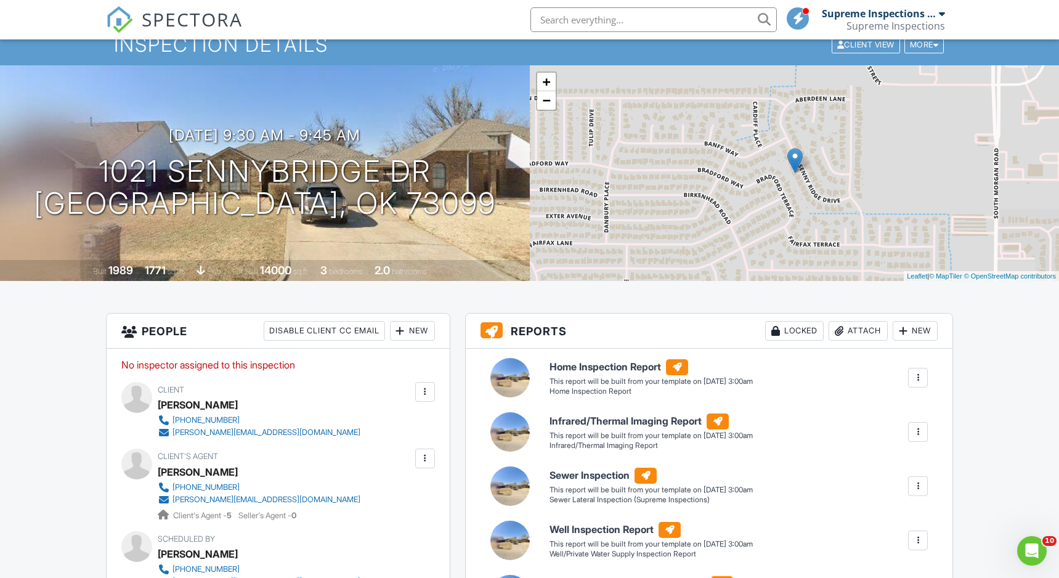
scroll to position [122, 0]
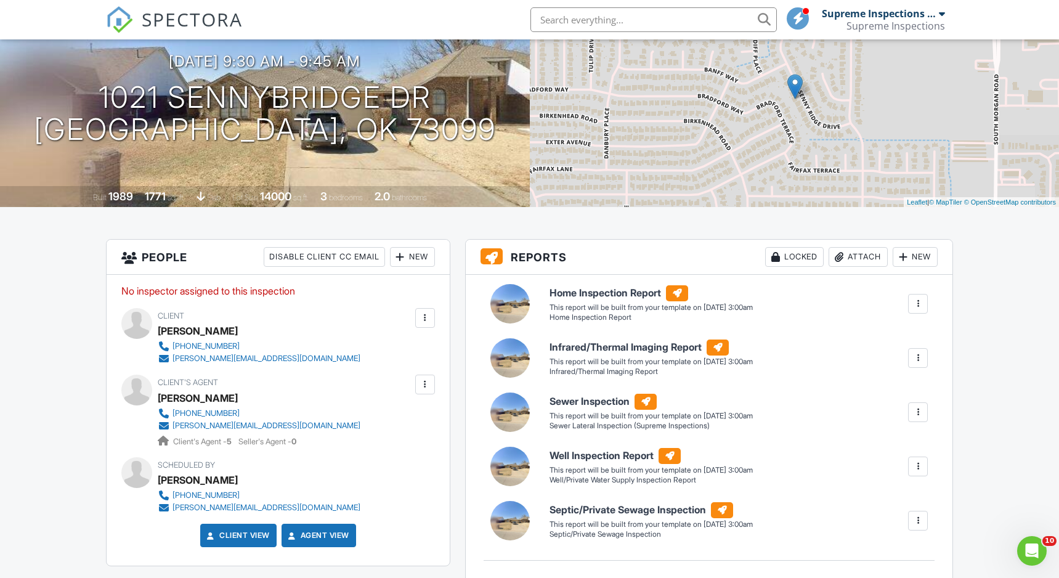
click at [423, 390] on div at bounding box center [425, 384] width 12 height 12
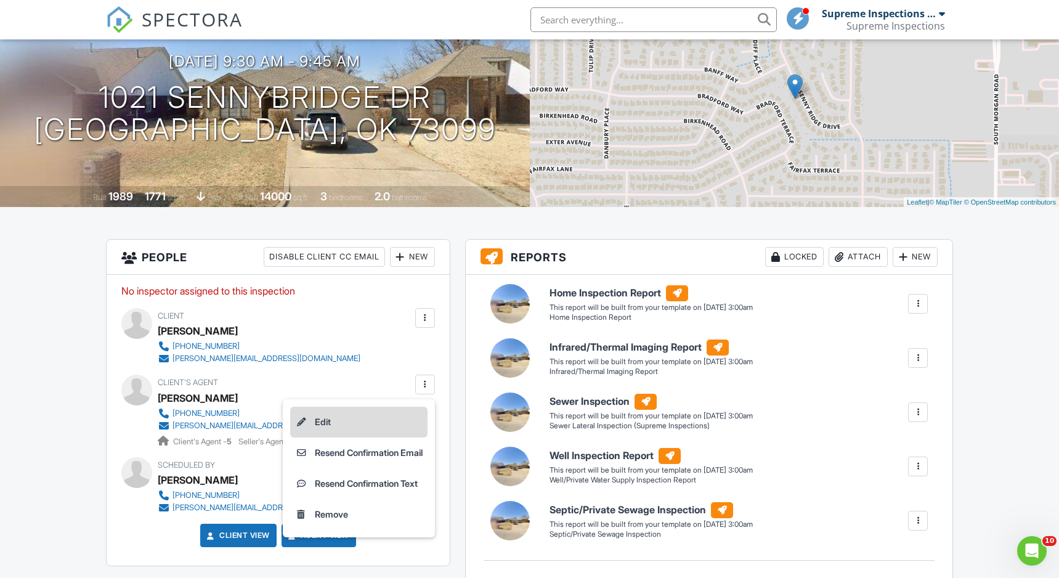
click at [394, 427] on li "Edit" at bounding box center [358, 421] width 137 height 31
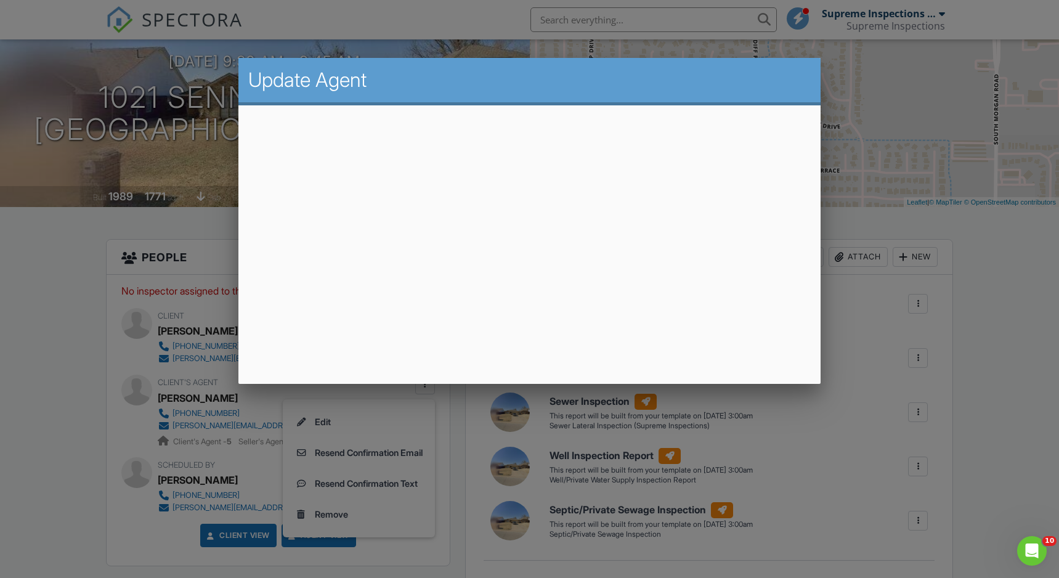
click at [890, 257] on div at bounding box center [529, 299] width 1059 height 722
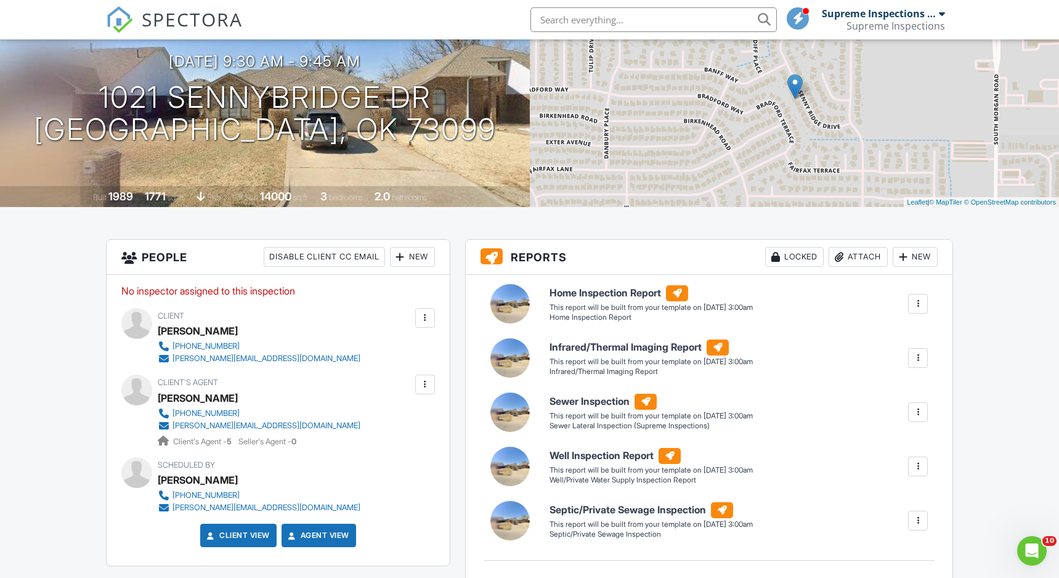
click at [120, 19] on img at bounding box center [119, 19] width 27 height 27
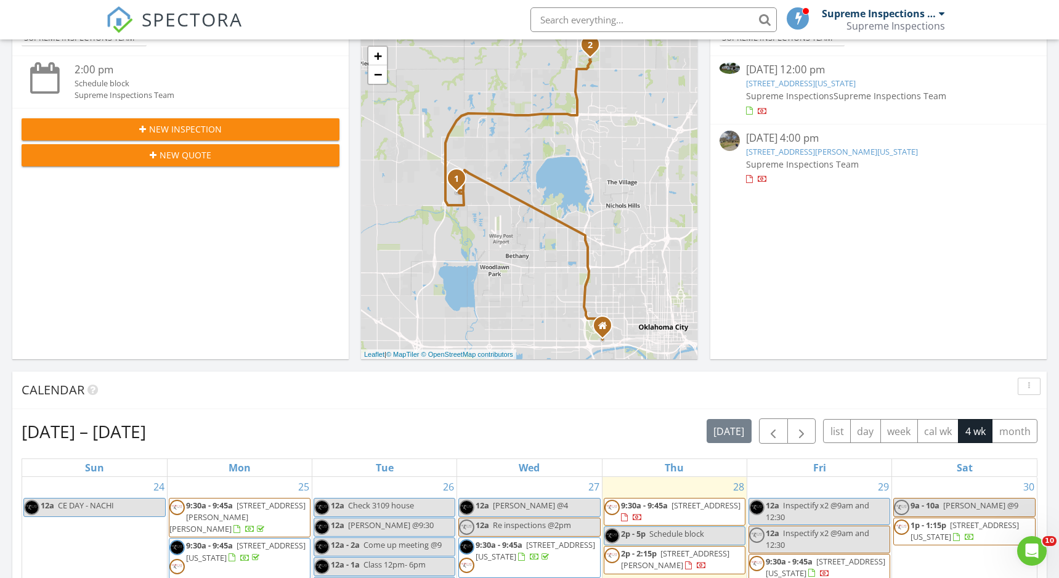
scroll to position [195, 0]
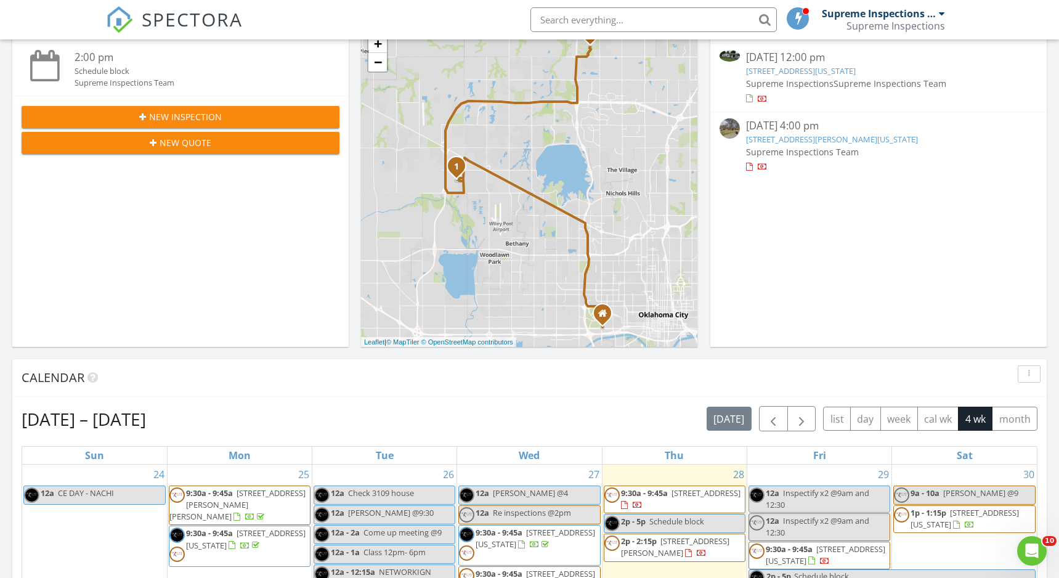
click at [855, 70] on link "[STREET_ADDRESS][US_STATE]" at bounding box center [801, 70] width 110 height 11
